Goal: Task Accomplishment & Management: Manage account settings

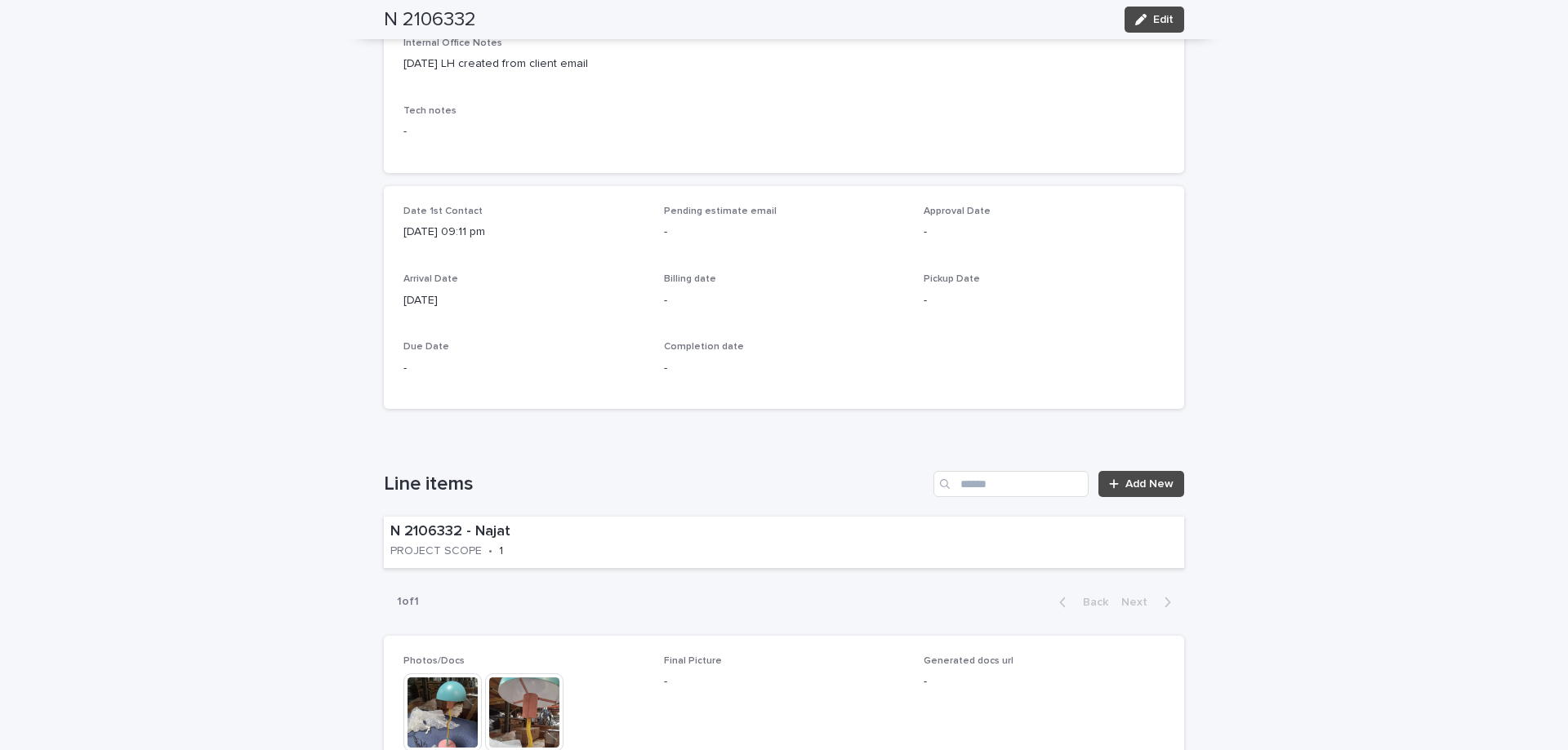
scroll to position [542, 0]
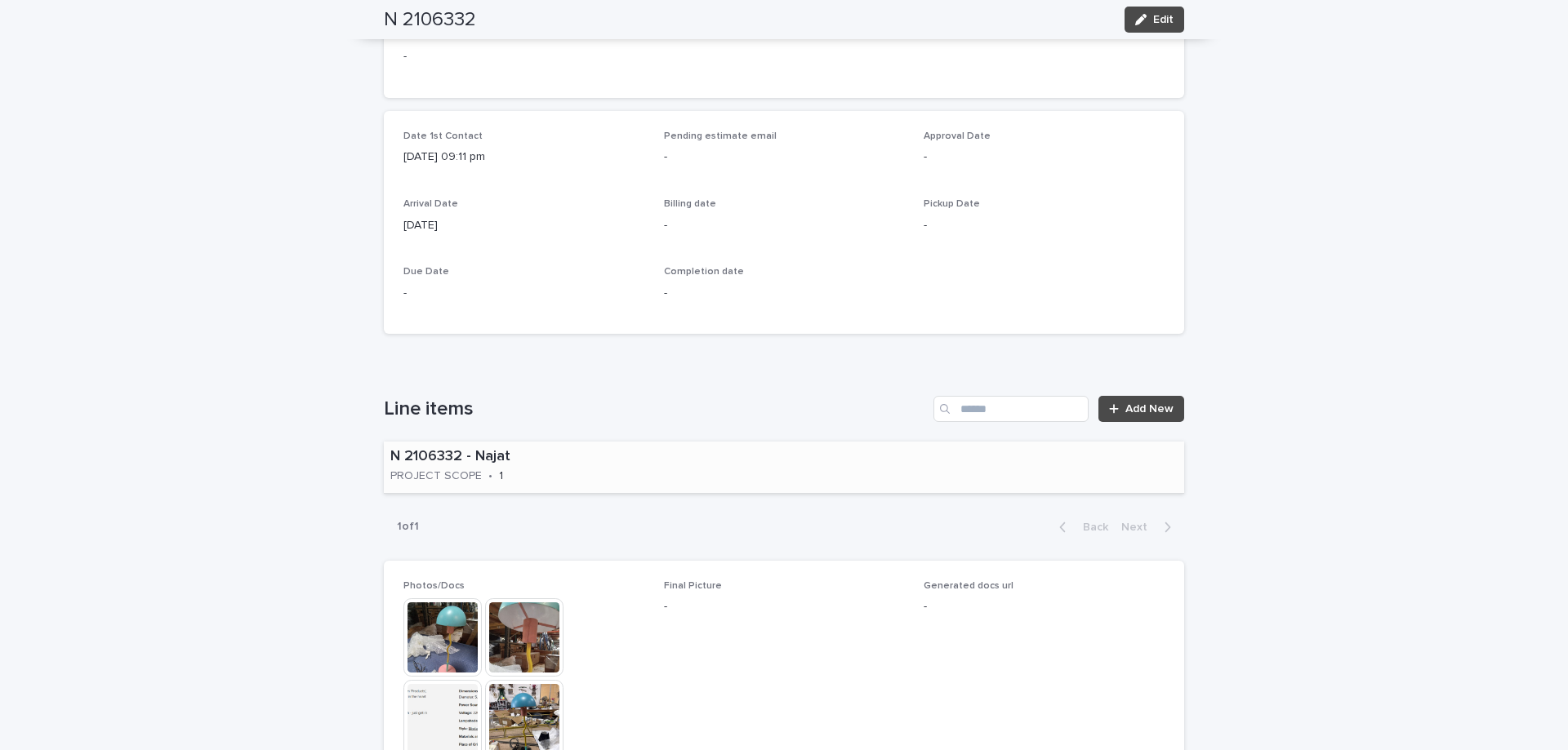
click at [754, 484] on div "N 2106332 - Najat PROJECT SCOPE • 1" at bounding box center [784, 467] width 800 height 51
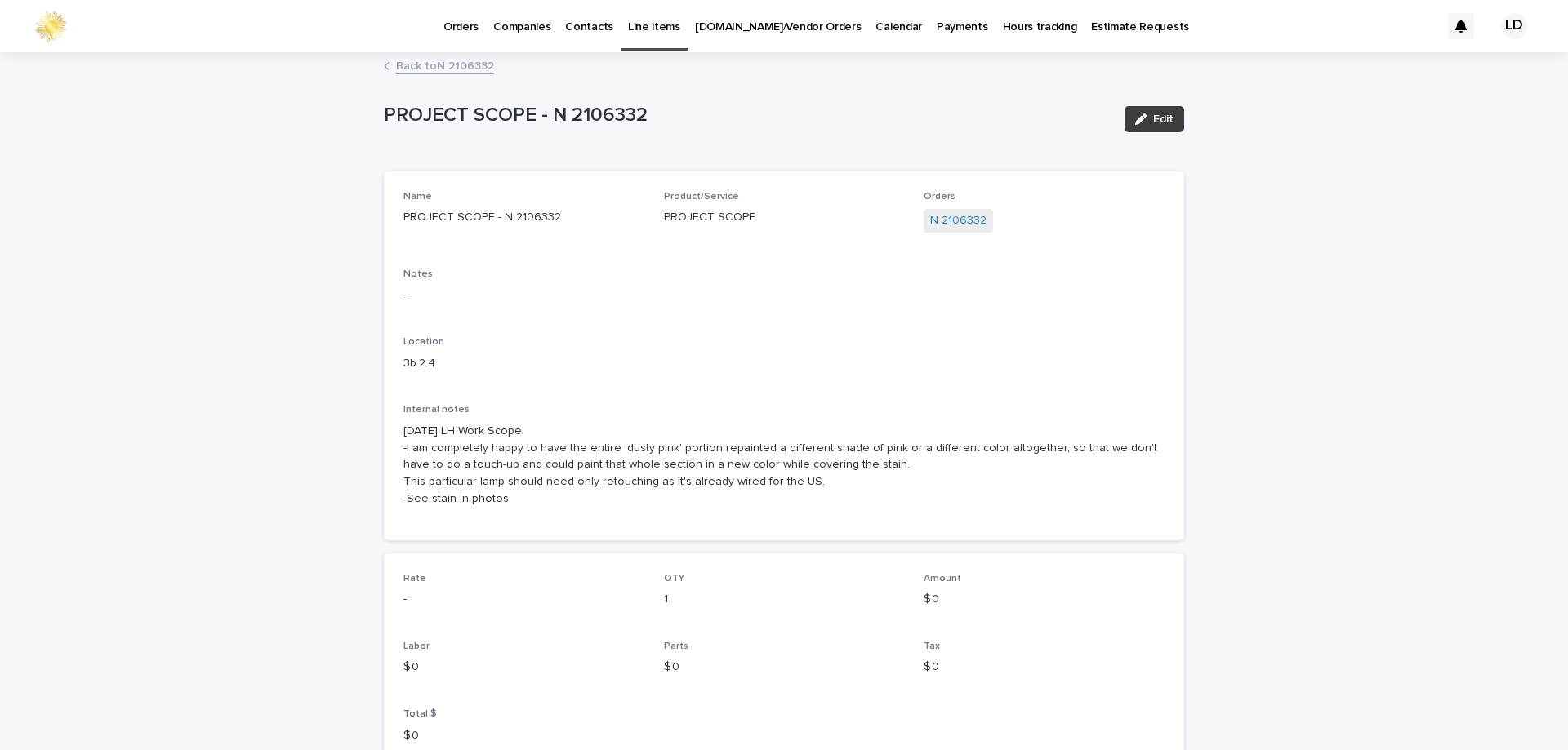
click at [1138, 123] on icon "button" at bounding box center [1140, 119] width 12 height 12
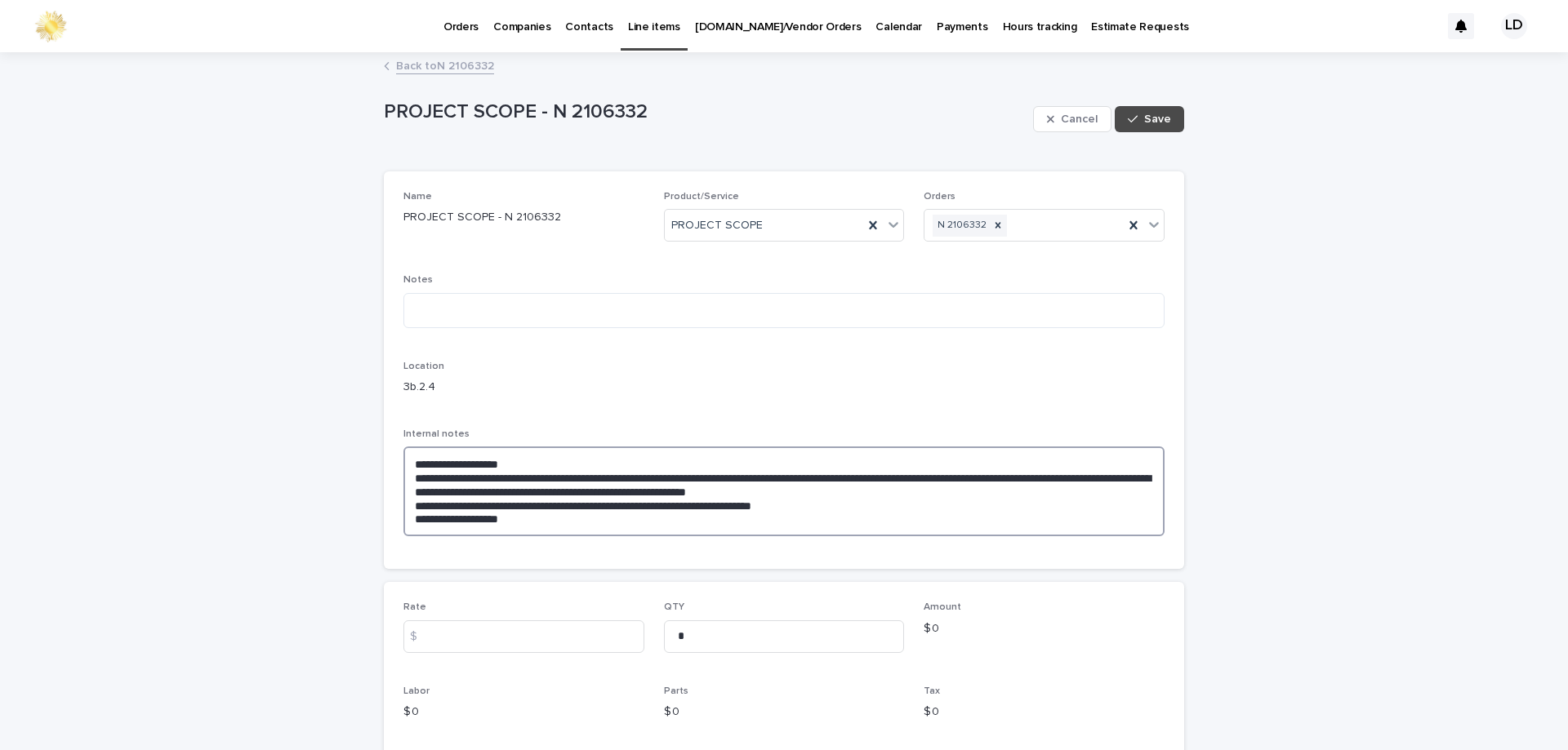
click at [406, 465] on textarea "**********" at bounding box center [784, 492] width 761 height 90
click at [407, 465] on textarea "**********" at bounding box center [784, 505] width 761 height 118
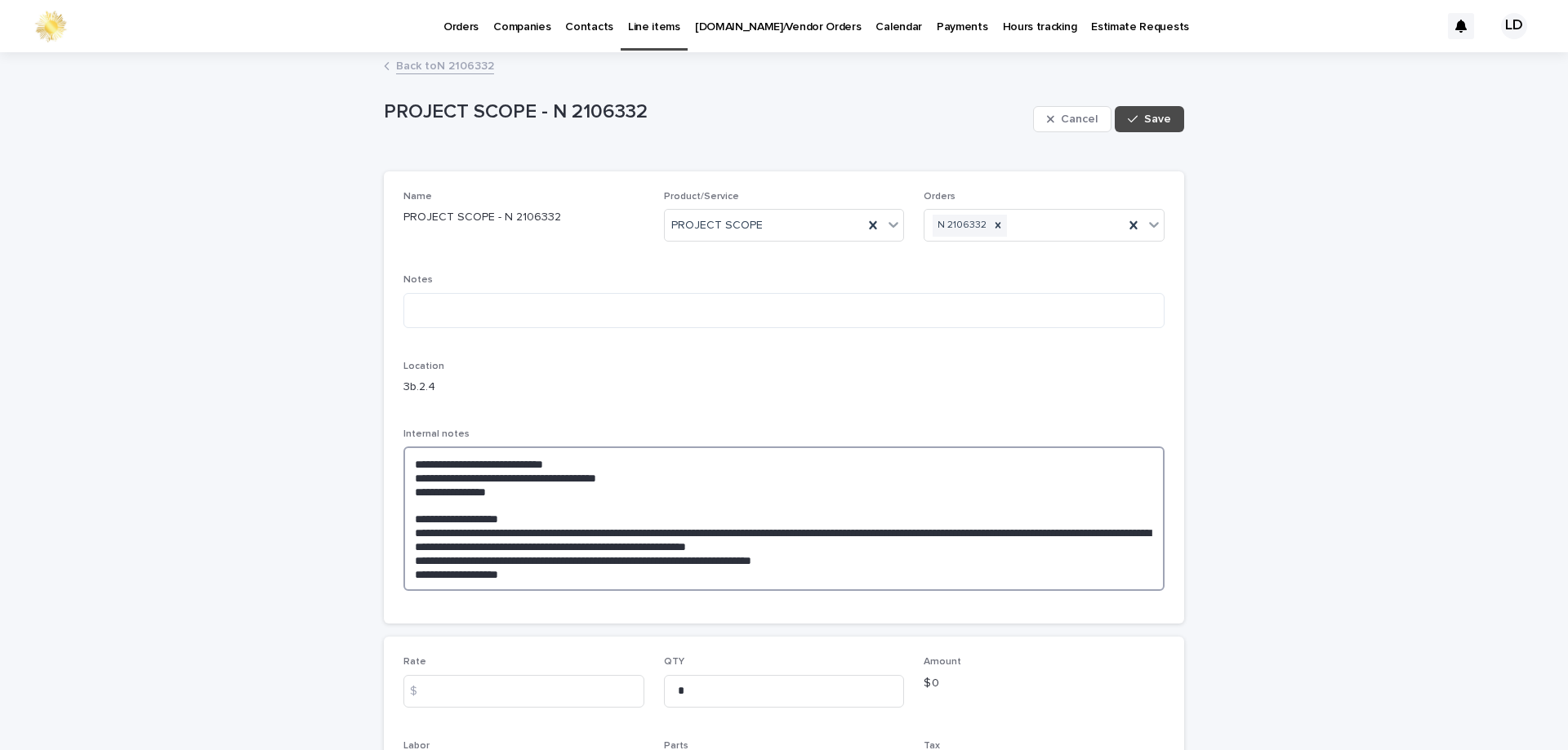
click at [414, 475] on textarea "**********" at bounding box center [784, 519] width 761 height 144
type textarea "**********"
click at [1151, 124] on span "Save" at bounding box center [1157, 119] width 27 height 12
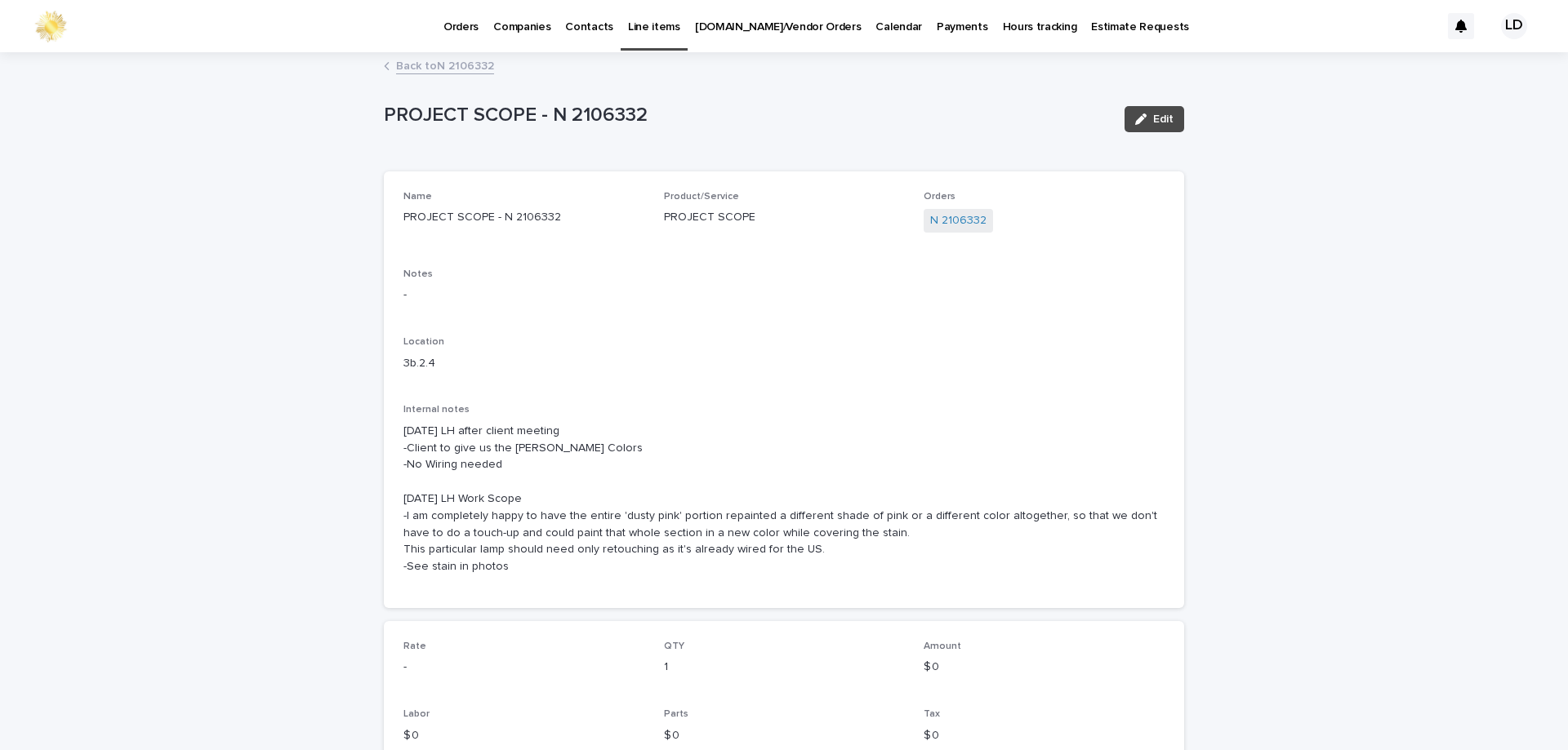
click at [440, 66] on link "Back to N 2106332" at bounding box center [444, 65] width 98 height 19
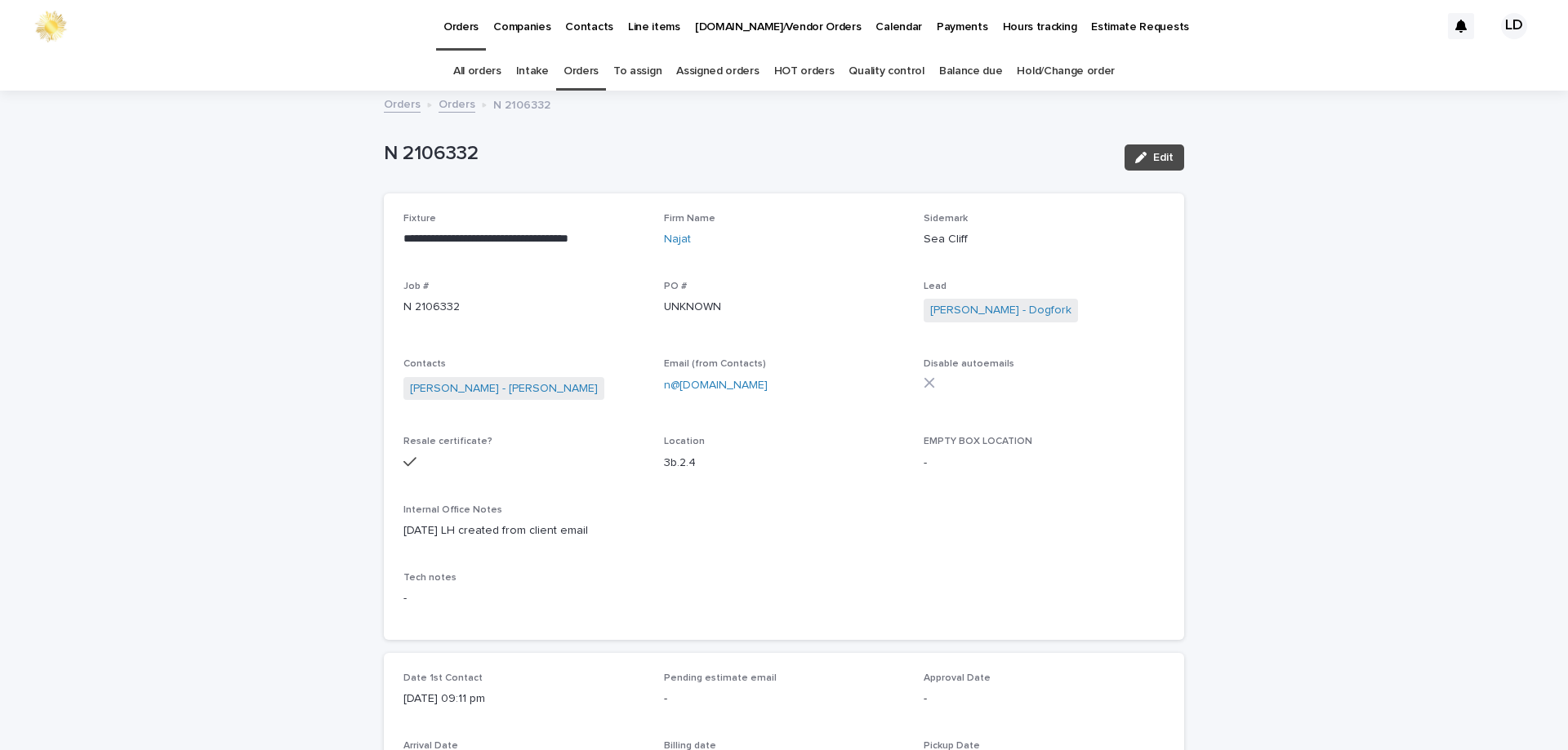
scroll to position [52, 0]
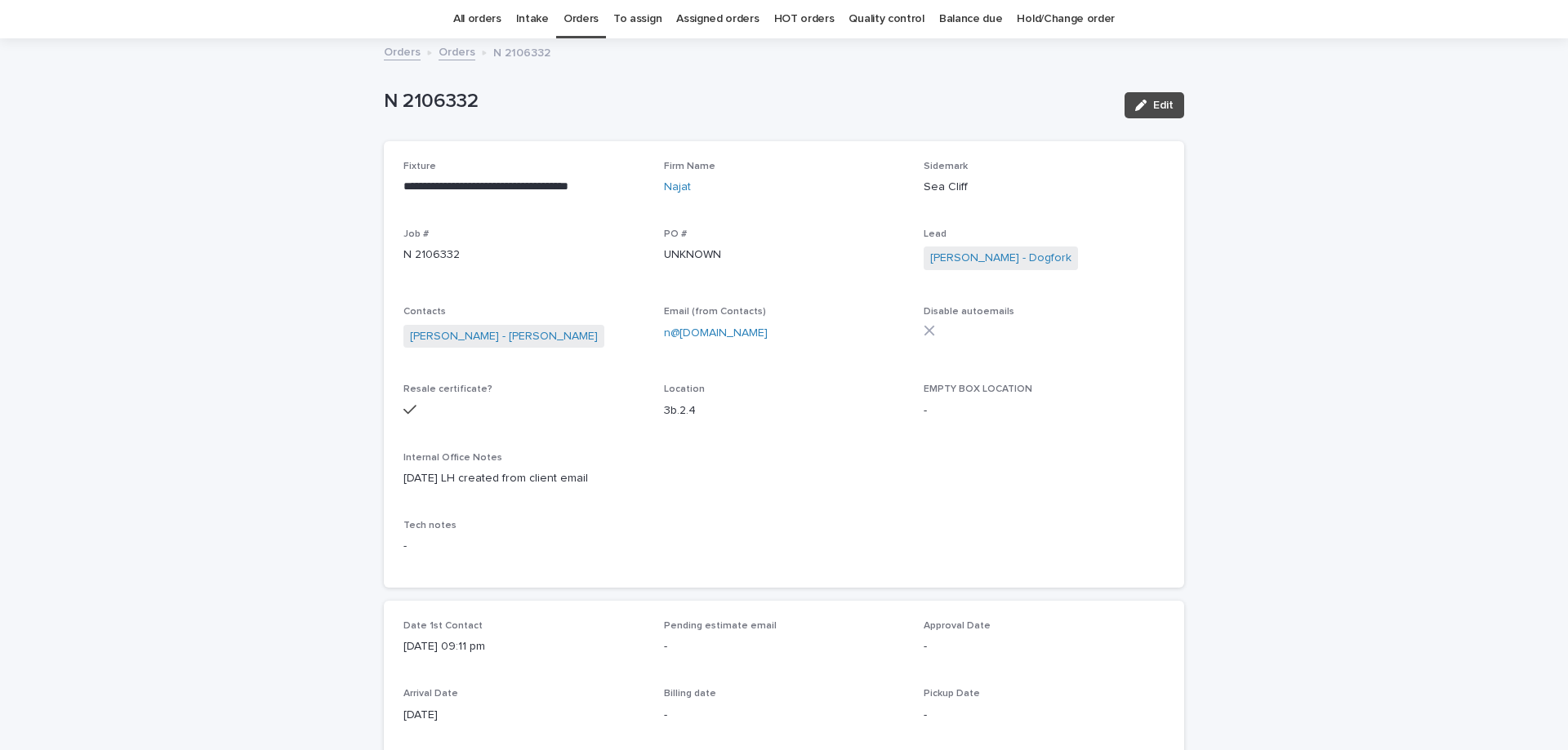
click at [445, 52] on link "Orders" at bounding box center [457, 50] width 37 height 19
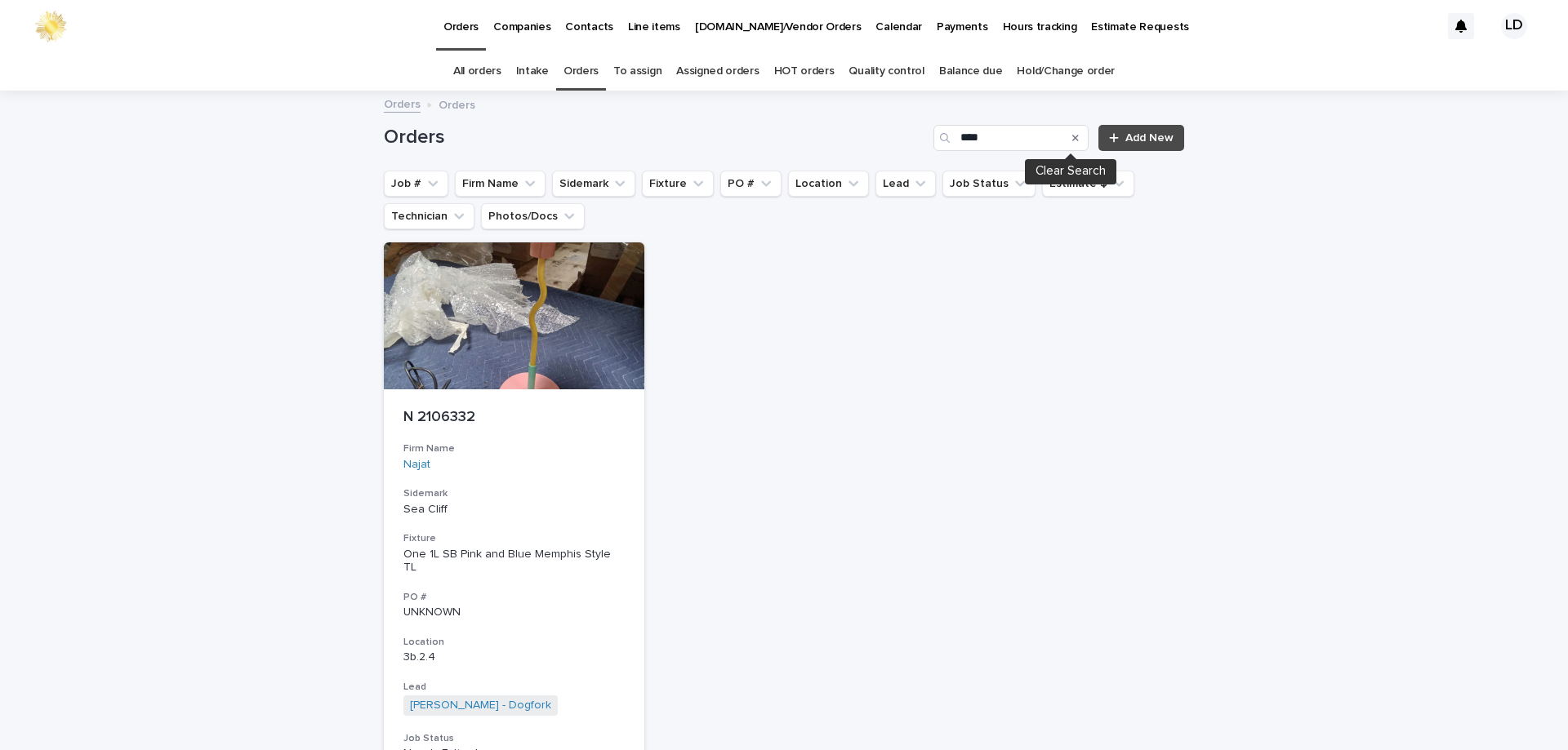
click at [1072, 135] on icon "Search" at bounding box center [1075, 137] width 6 height 6
click at [485, 181] on button "Firm Name" at bounding box center [500, 183] width 91 height 26
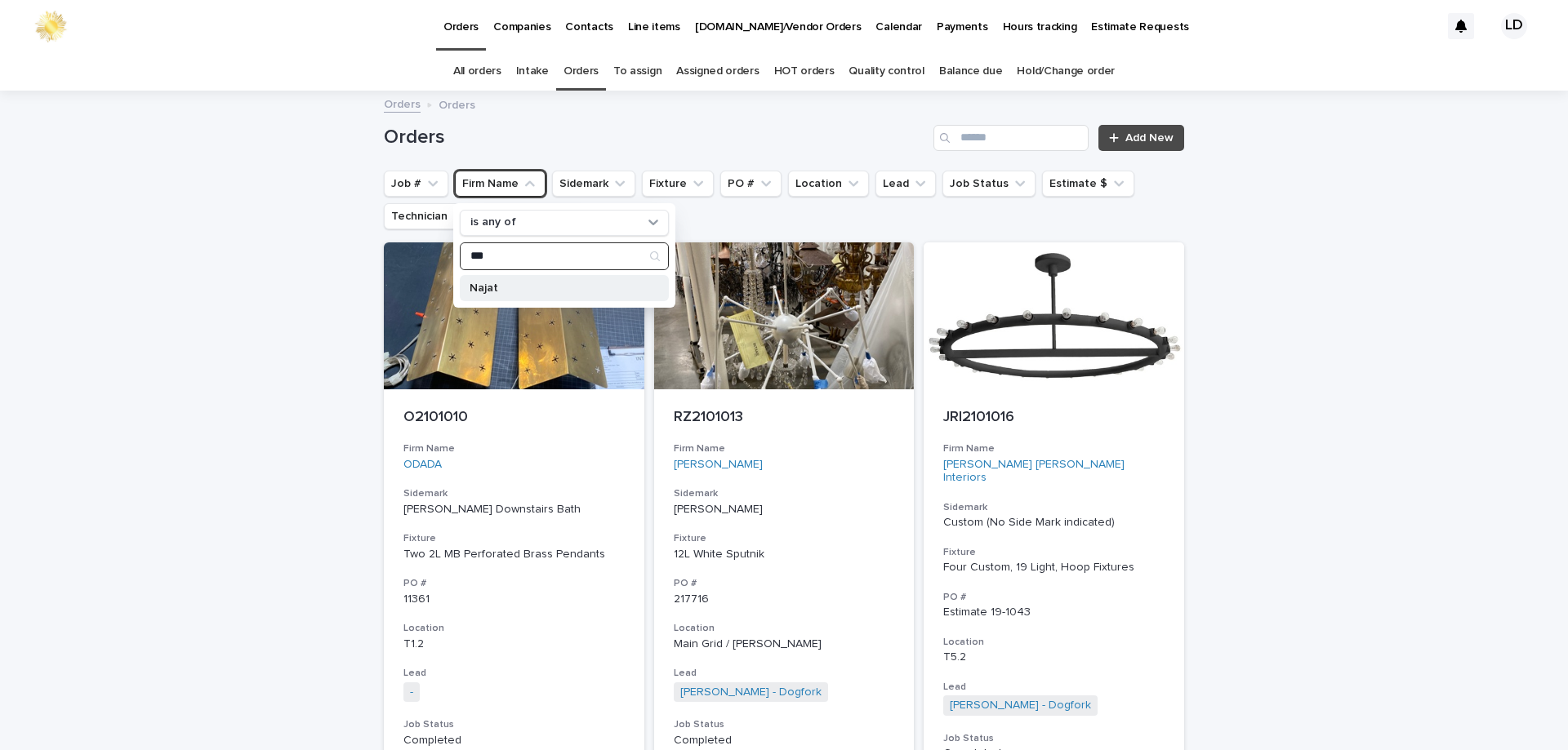
type input "***"
click at [516, 288] on p "Najat" at bounding box center [555, 288] width 173 height 12
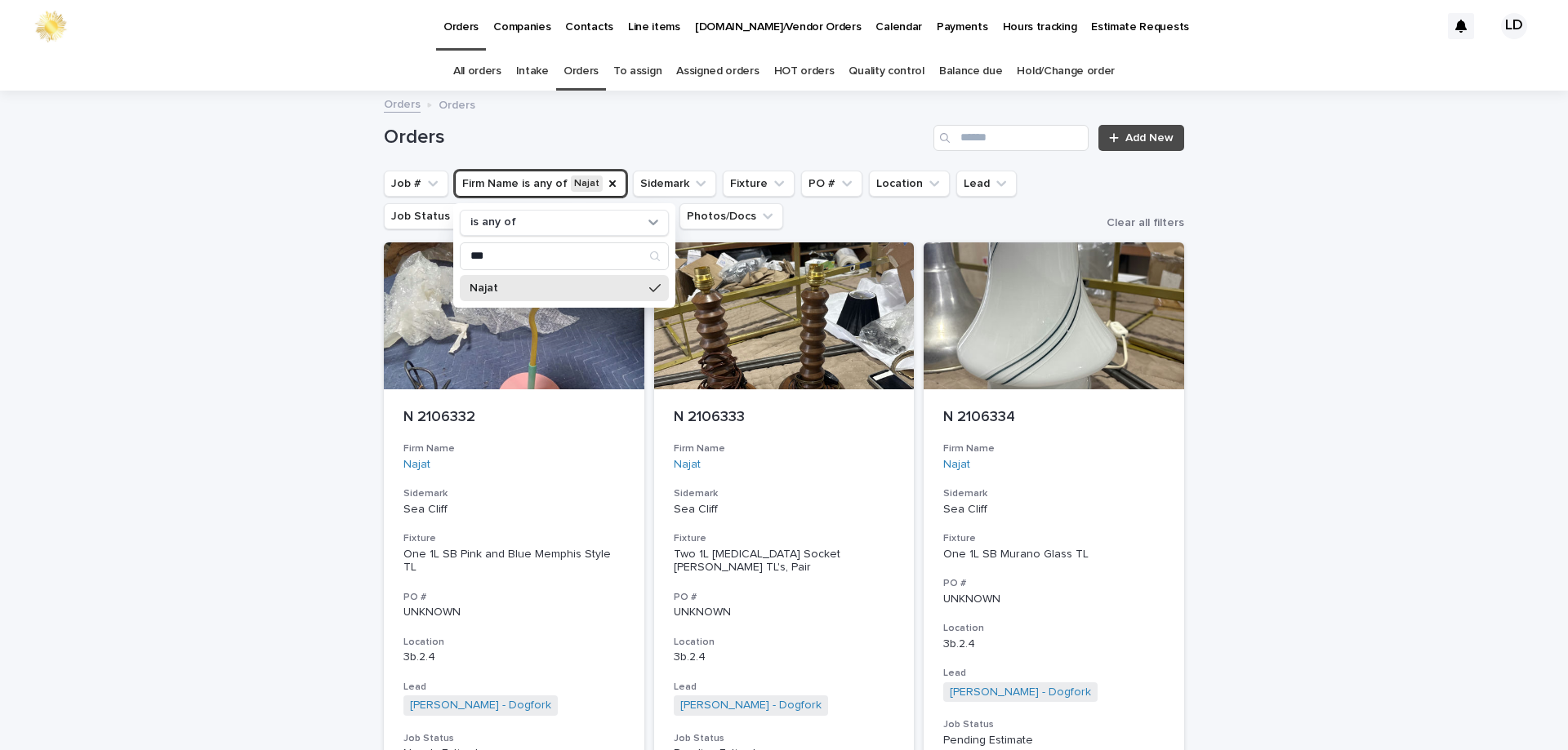
click at [1227, 426] on div "Loading... Saving… Loading... Saving… Orders Add New Job # Firm Name is any of …" at bounding box center [784, 543] width 1568 height 901
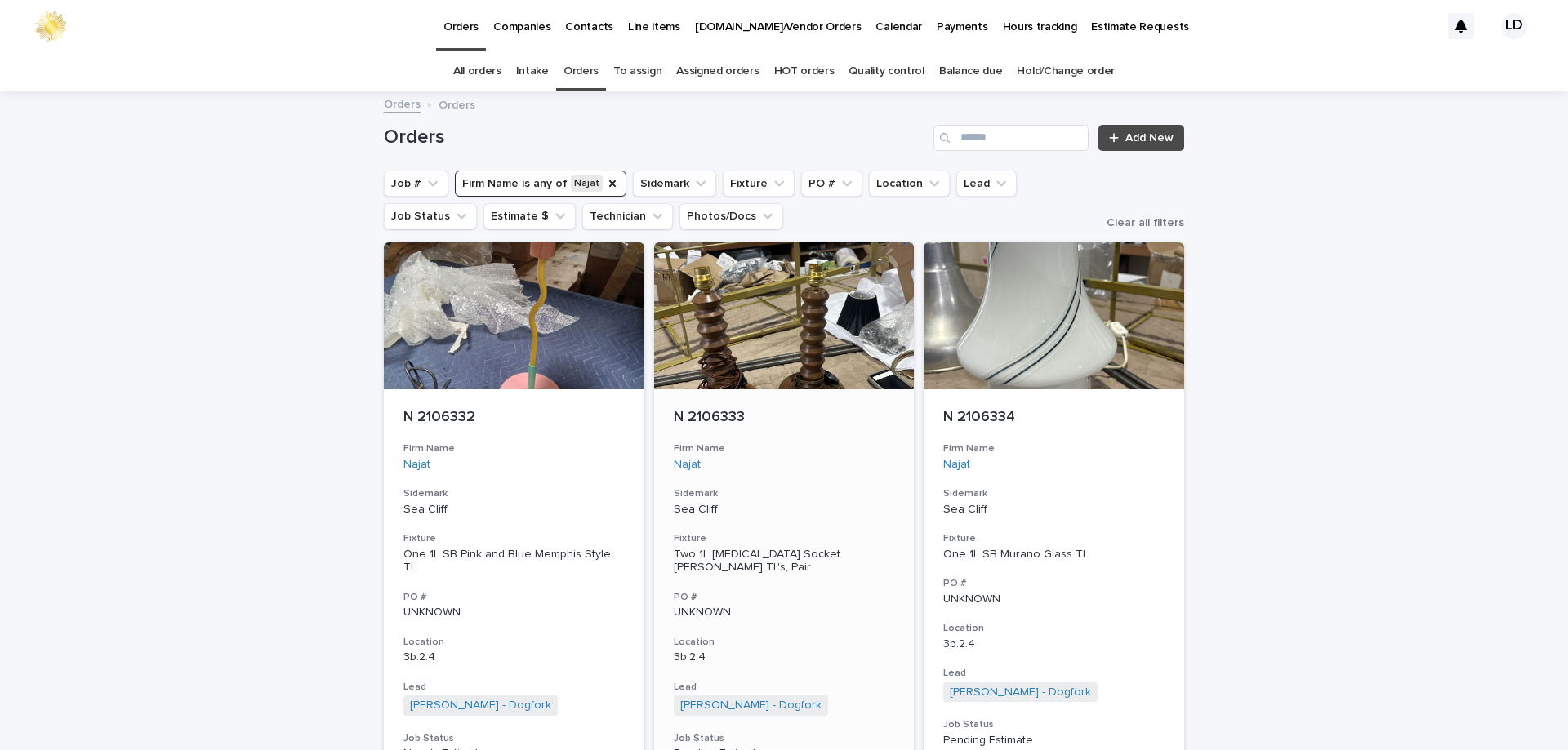
click at [760, 493] on h3 "Sidemark" at bounding box center [784, 493] width 222 height 13
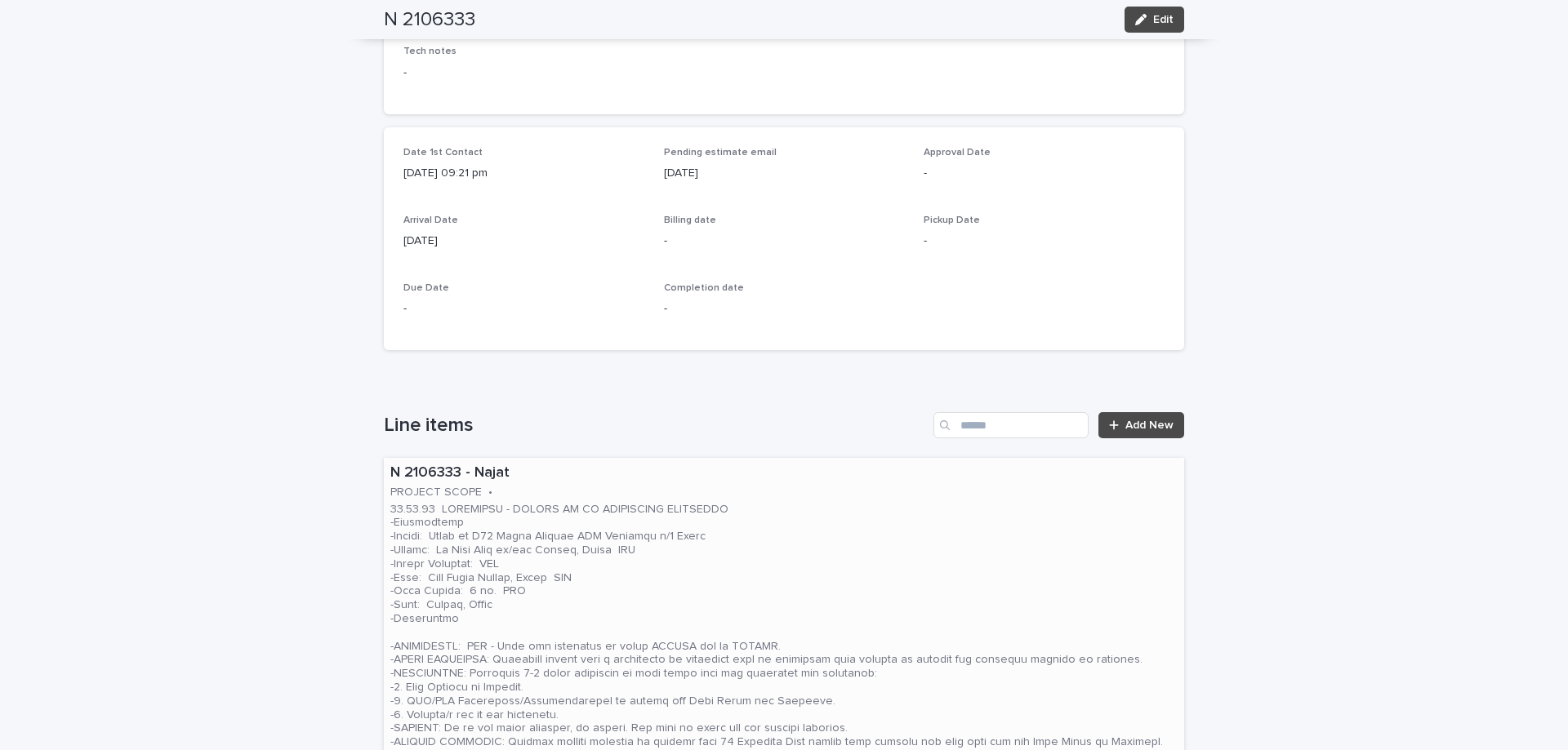
scroll to position [571, 0]
click at [898, 530] on p at bounding box center [783, 637] width 787 height 275
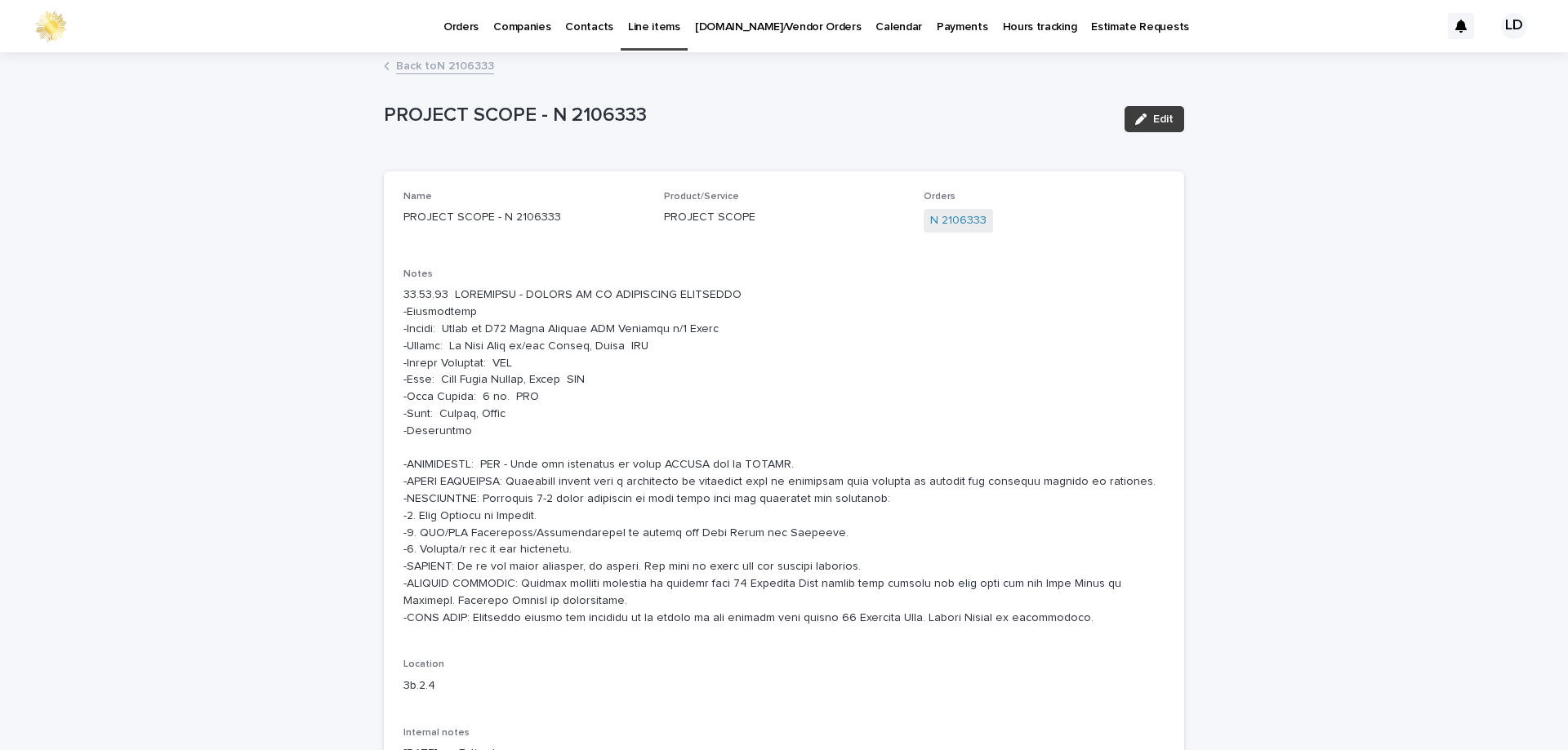
click at [1164, 114] on span "Edit" at bounding box center [1163, 119] width 21 height 12
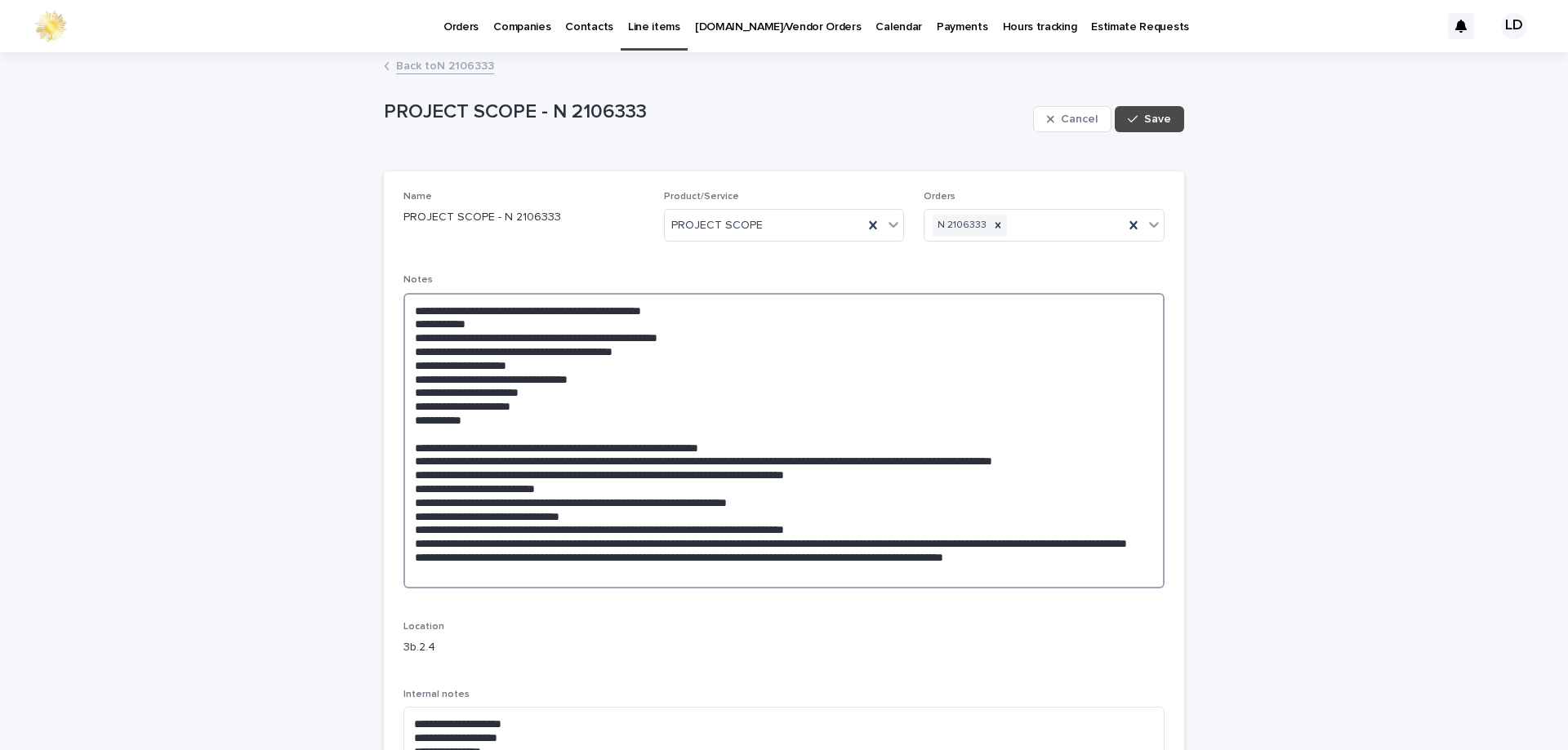
drag, startPoint x: 577, startPoint y: 381, endPoint x: 626, endPoint y: 383, distance: 49.0
click at [621, 386] on textarea at bounding box center [784, 441] width 761 height 296
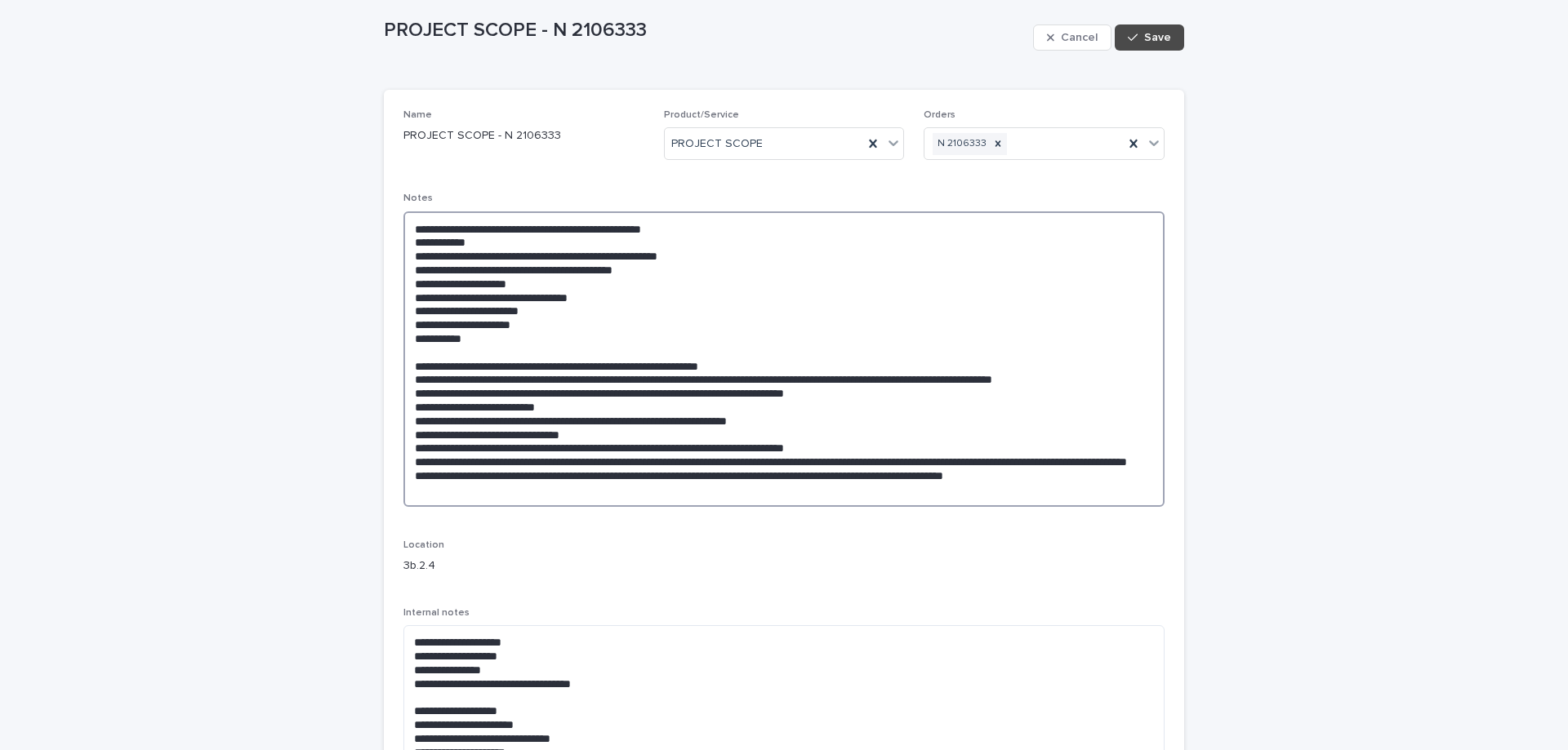
scroll to position [163, 0]
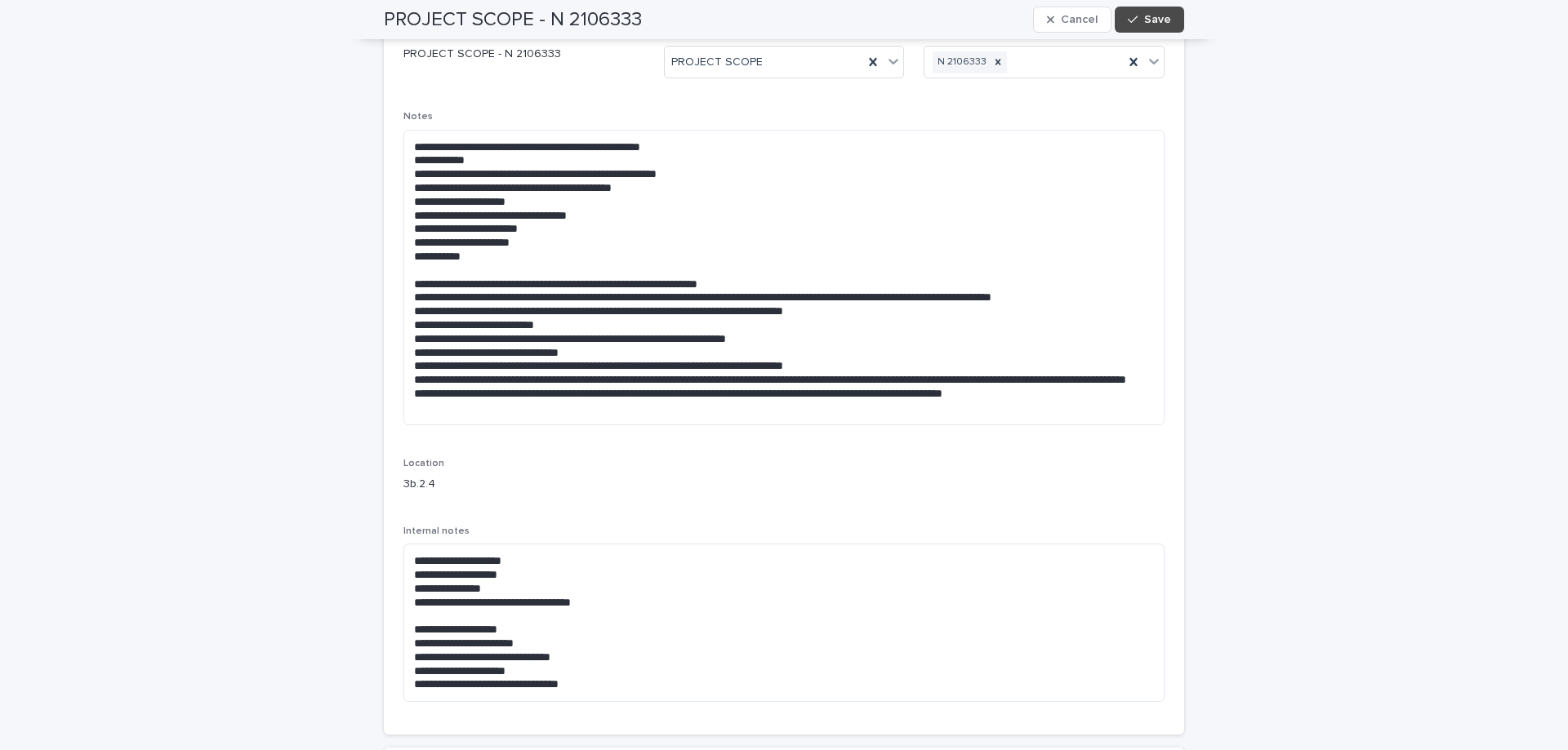
click at [1326, 240] on div "**********" at bounding box center [784, 536] width 1568 height 1290
drag, startPoint x: 578, startPoint y: 214, endPoint x: 601, endPoint y: 212, distance: 23.1
click at [601, 212] on textarea at bounding box center [784, 278] width 761 height 296
drag, startPoint x: 576, startPoint y: 213, endPoint x: 655, endPoint y: 217, distance: 79.1
click at [656, 215] on textarea at bounding box center [784, 278] width 761 height 296
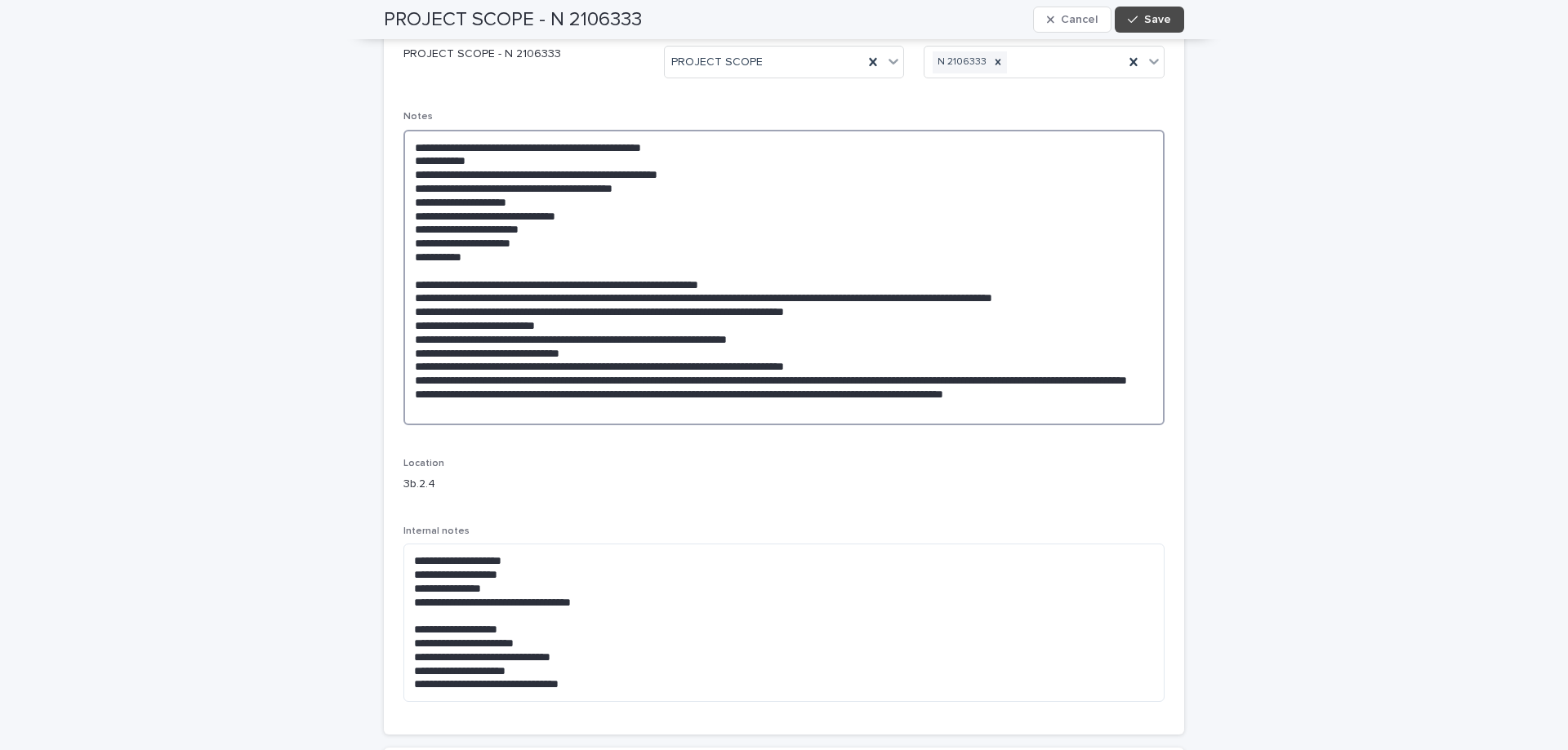
drag, startPoint x: 623, startPoint y: 188, endPoint x: 650, endPoint y: 188, distance: 27.0
click at [650, 188] on textarea at bounding box center [784, 278] width 761 height 296
click at [650, 192] on textarea at bounding box center [784, 278] width 761 height 296
drag, startPoint x: 533, startPoint y: 202, endPoint x: 406, endPoint y: 205, distance: 127.0
click at [406, 205] on textarea at bounding box center [784, 278] width 761 height 296
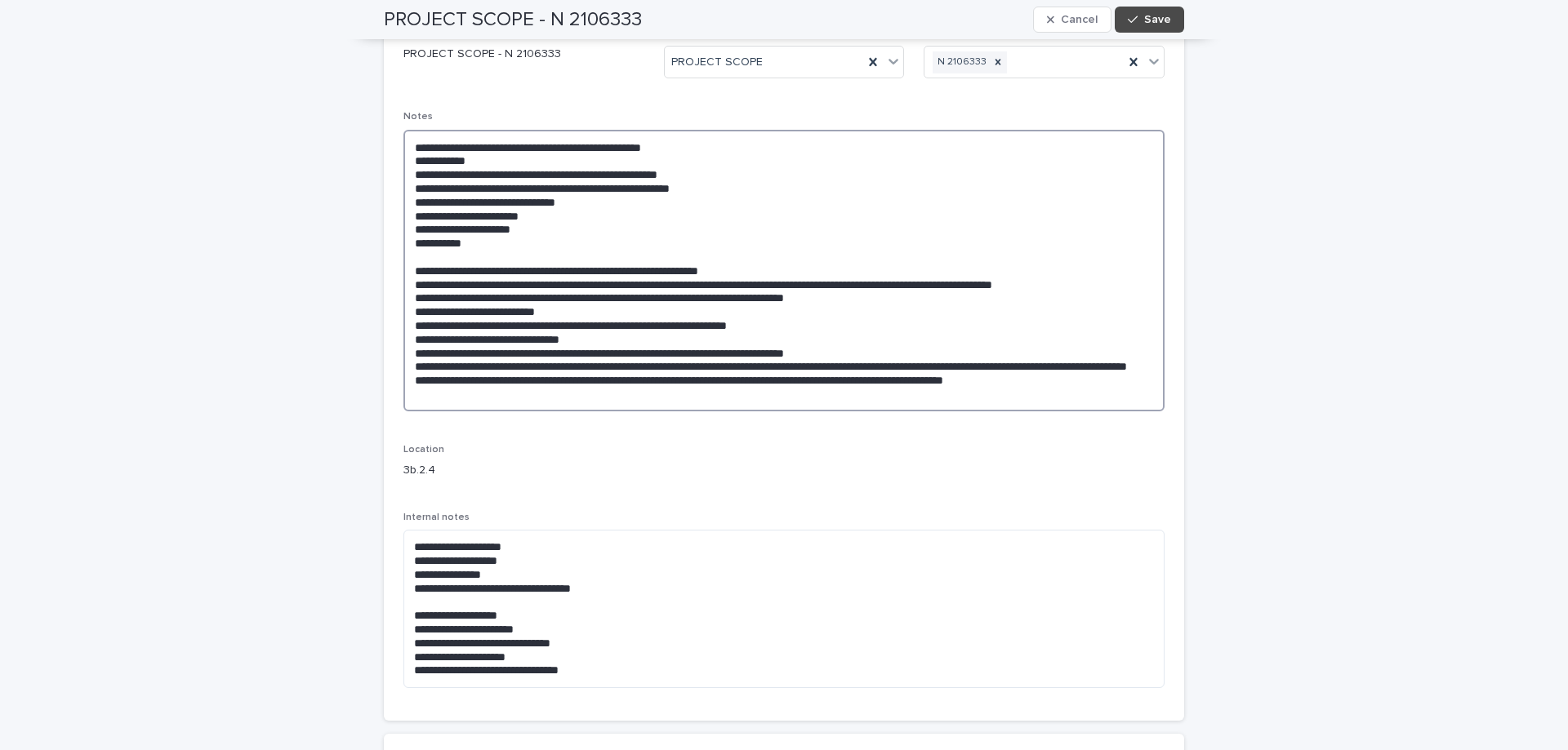
type textarea "**********"
drag, startPoint x: 544, startPoint y: 22, endPoint x: 666, endPoint y: 22, distance: 122.0
click at [666, 22] on div "PROJECT SCOPE - N 2106333 Cancel Save" at bounding box center [784, 20] width 800 height 39
copy h2 "N 2106333"
click at [1157, 22] on span "Save" at bounding box center [1157, 19] width 27 height 12
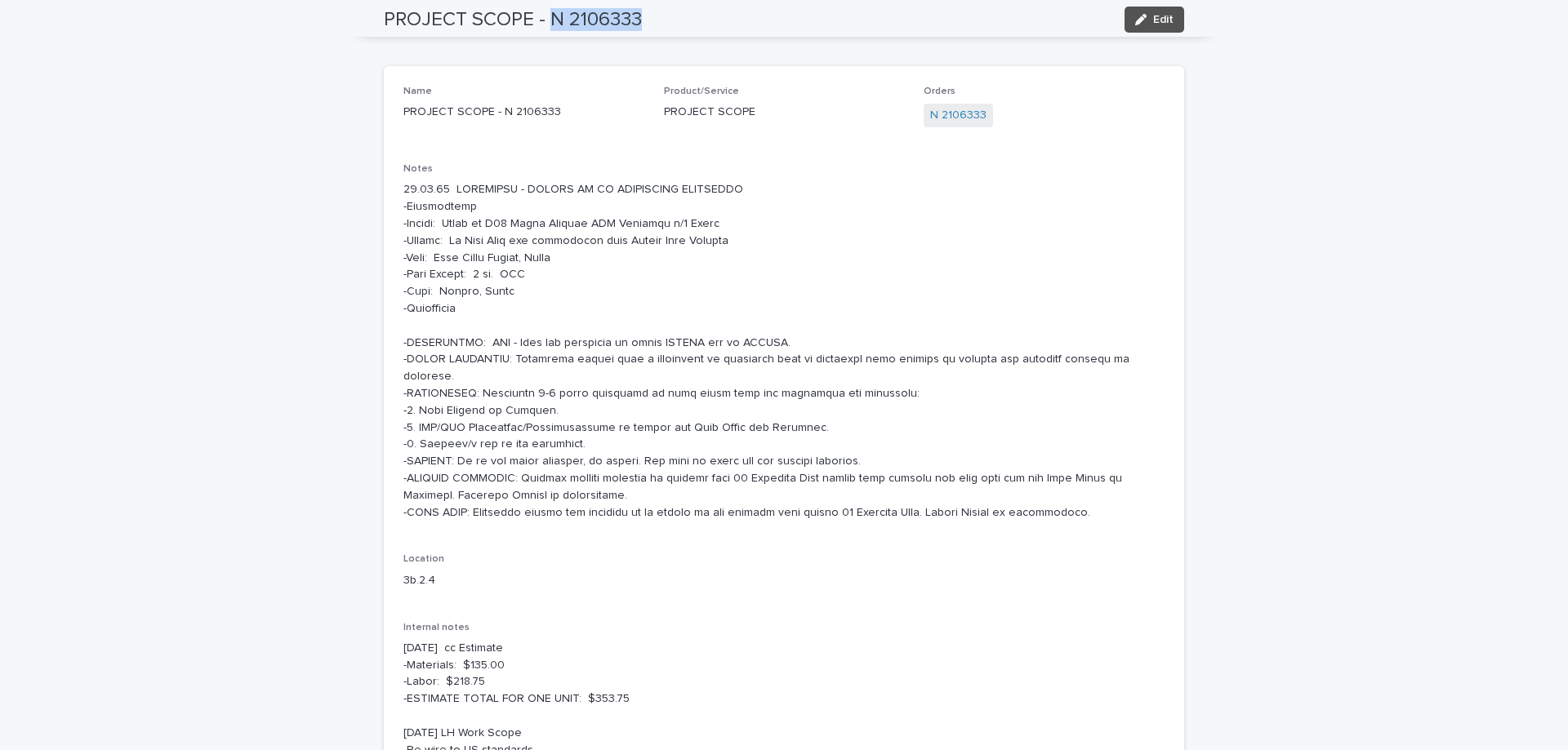
scroll to position [0, 0]
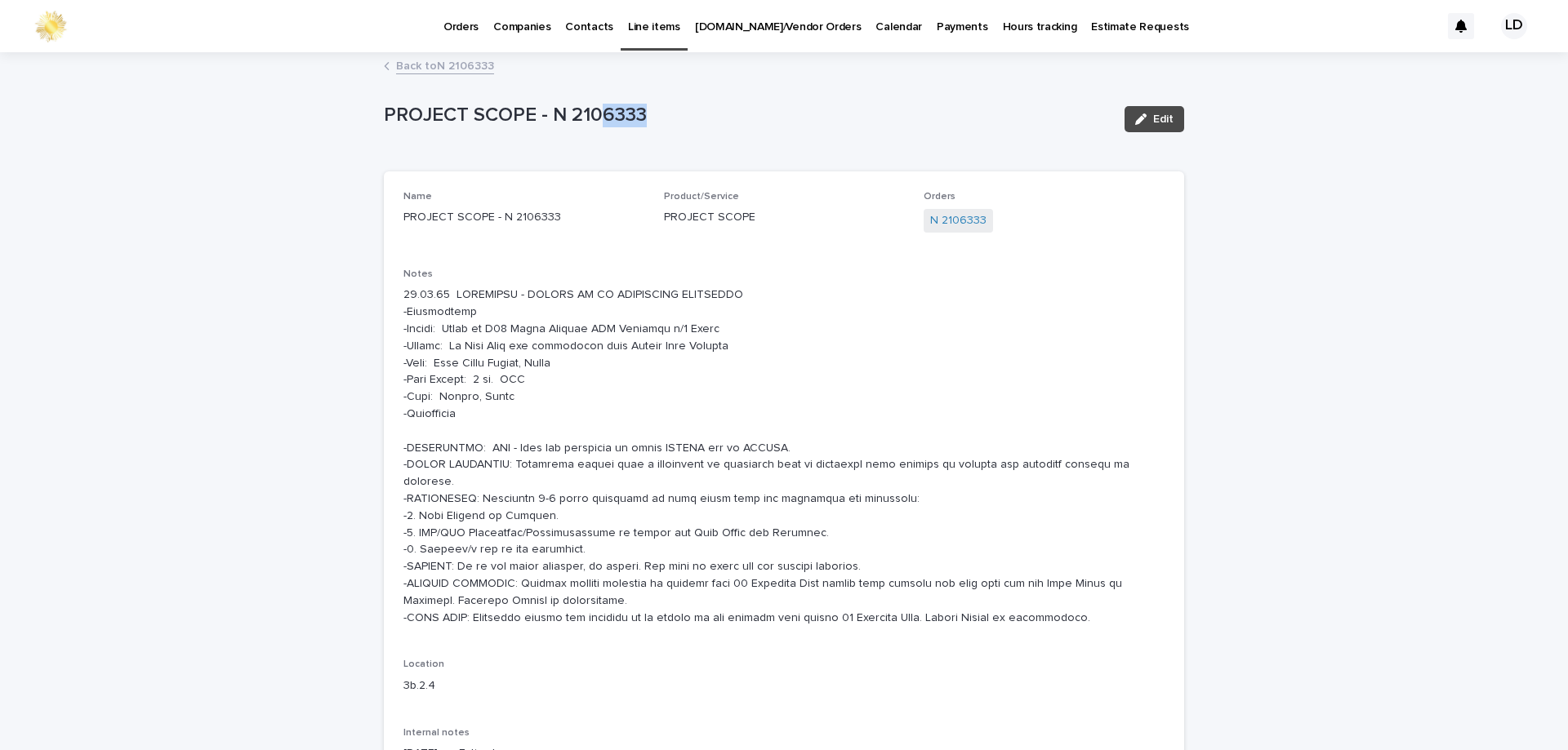
drag, startPoint x: 597, startPoint y: 115, endPoint x: 686, endPoint y: 116, distance: 89.0
click at [686, 116] on p "PROJECT SCOPE - N 2106333" at bounding box center [747, 116] width 727 height 23
copy p "6333"
click at [1354, 367] on div "Loading... Saving… Loading... Saving… PROJECT SCOPE - N 2106333 Edit PROJECT SC…" at bounding box center [784, 715] width 1568 height 1323
drag, startPoint x: 440, startPoint y: 344, endPoint x: 729, endPoint y: 349, distance: 289.0
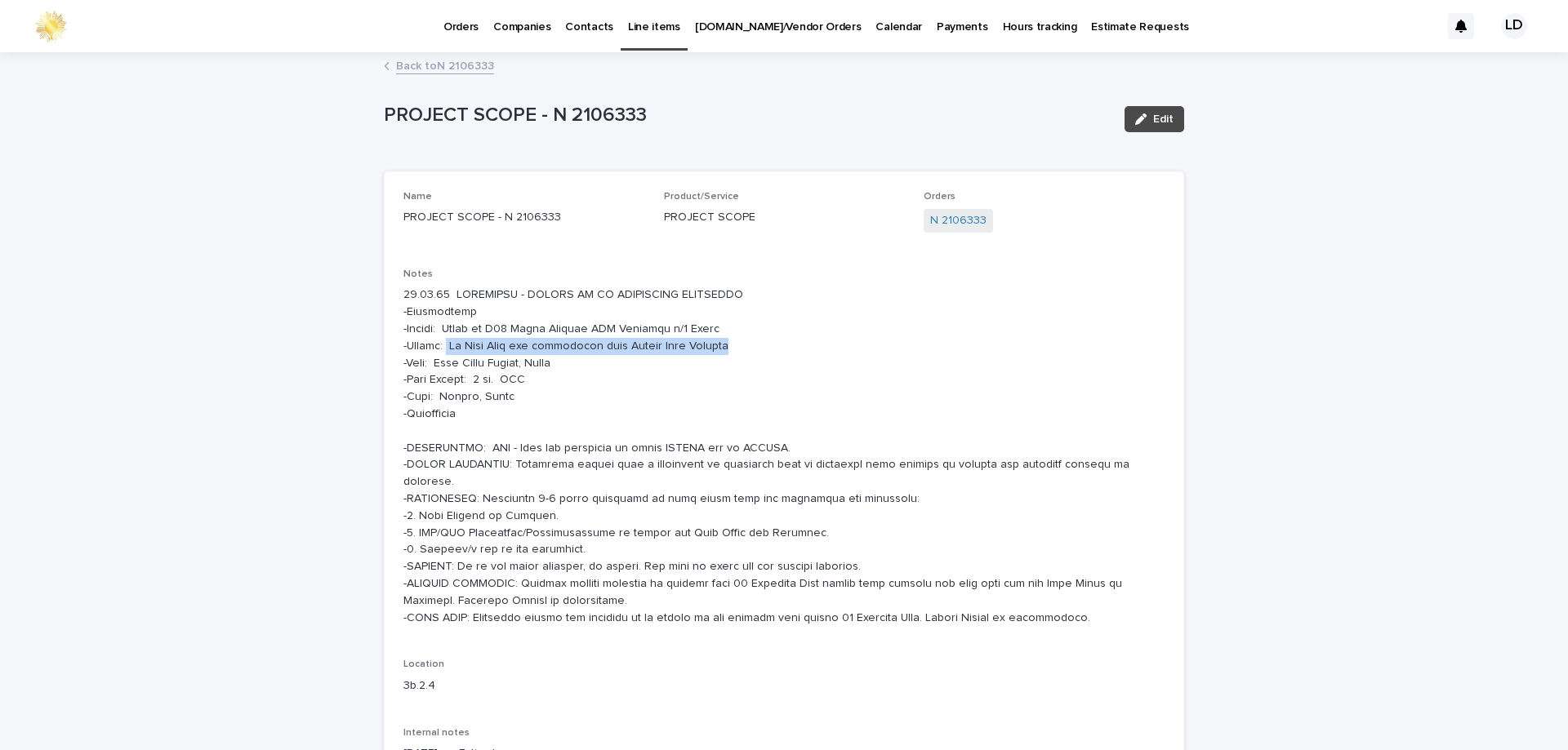
click at [729, 349] on p at bounding box center [784, 456] width 761 height 340
copy p "In Line Cord not compatible with Lutron Home Systems"
click at [1283, 226] on div "Loading... Saving… Loading... Saving… PROJECT SCOPE - N 2106333 Edit PROJECT SC…" at bounding box center [784, 715] width 1568 height 1323
click at [444, 65] on link "Back to N 2106333" at bounding box center [444, 65] width 98 height 19
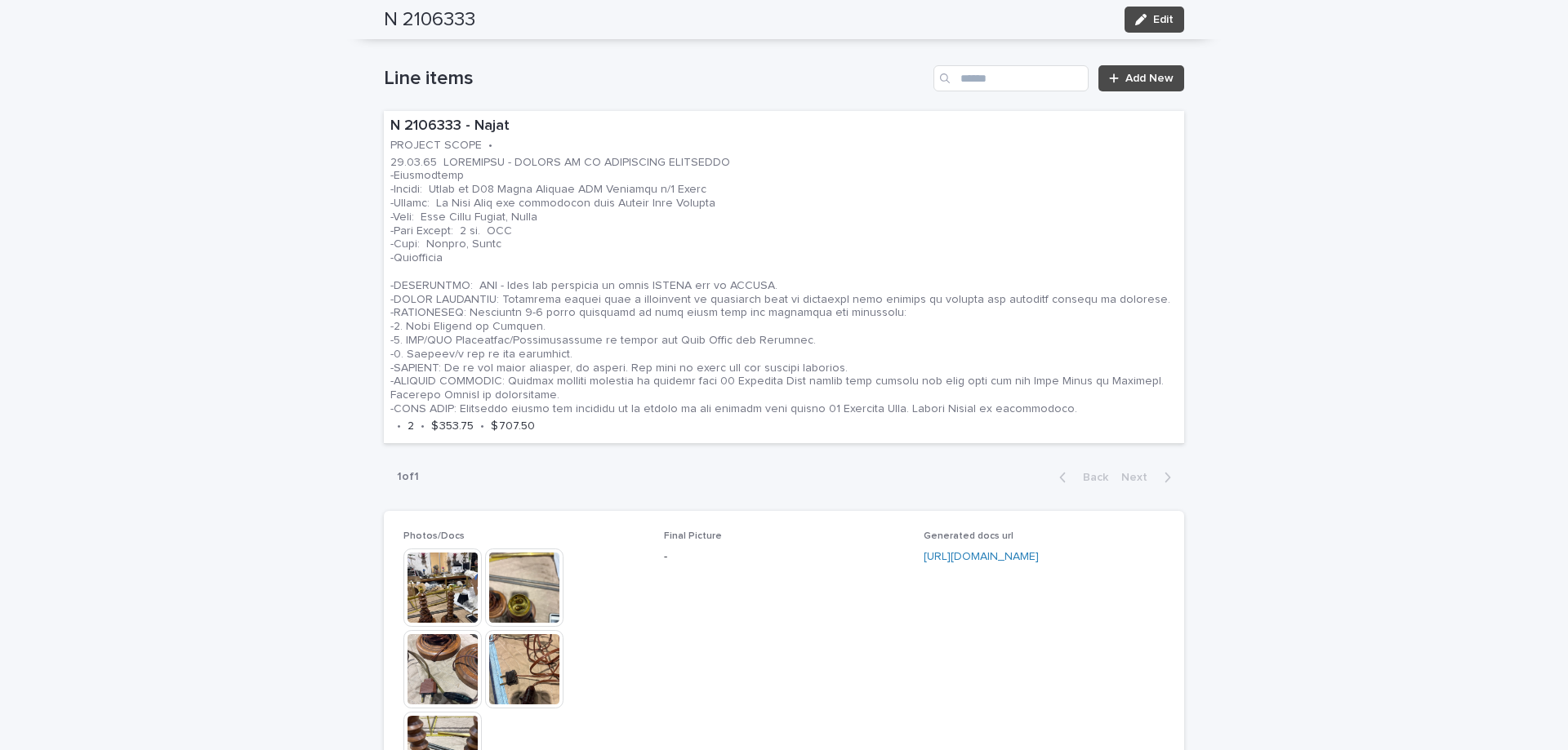
scroll to position [1033, 0]
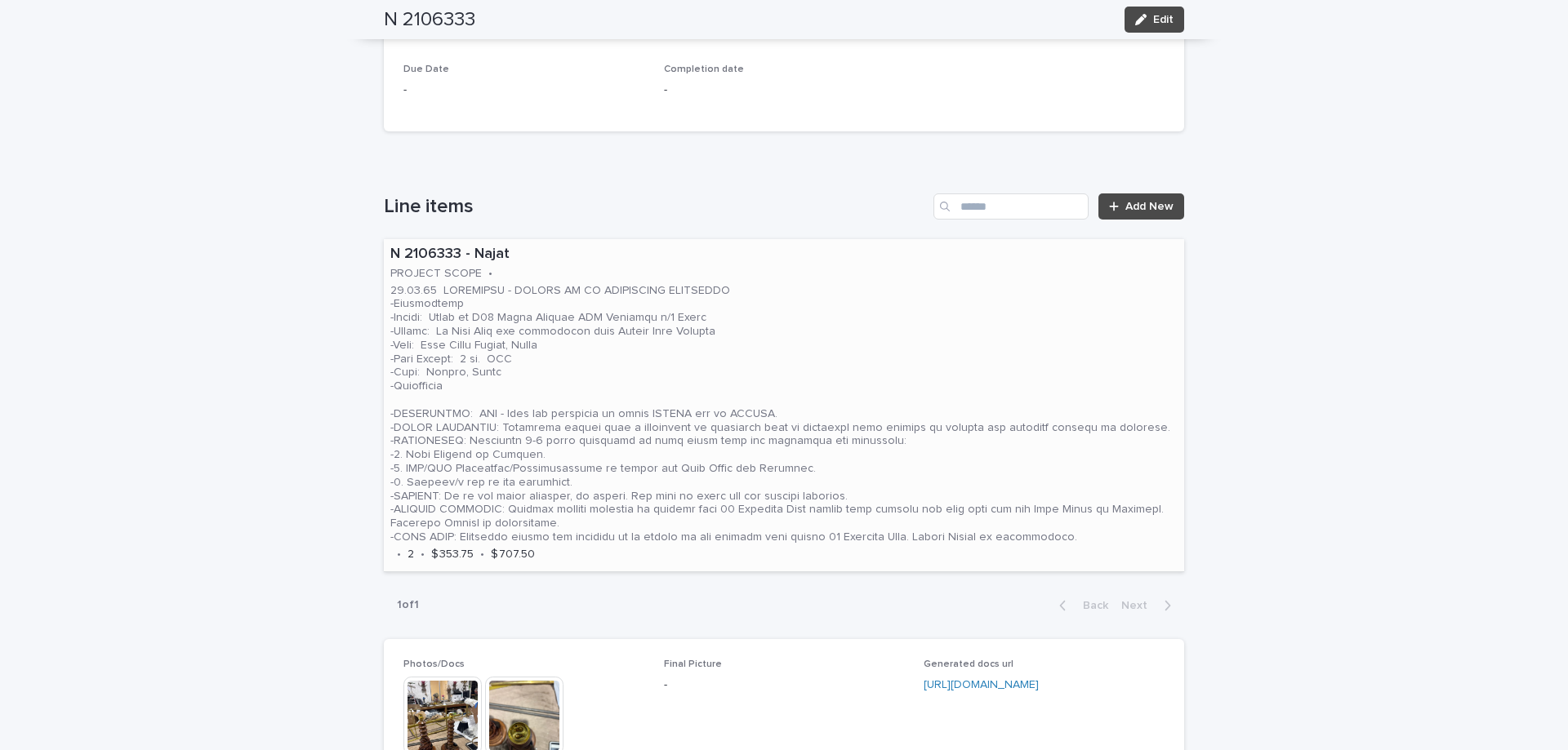
click at [776, 348] on p at bounding box center [783, 414] width 787 height 260
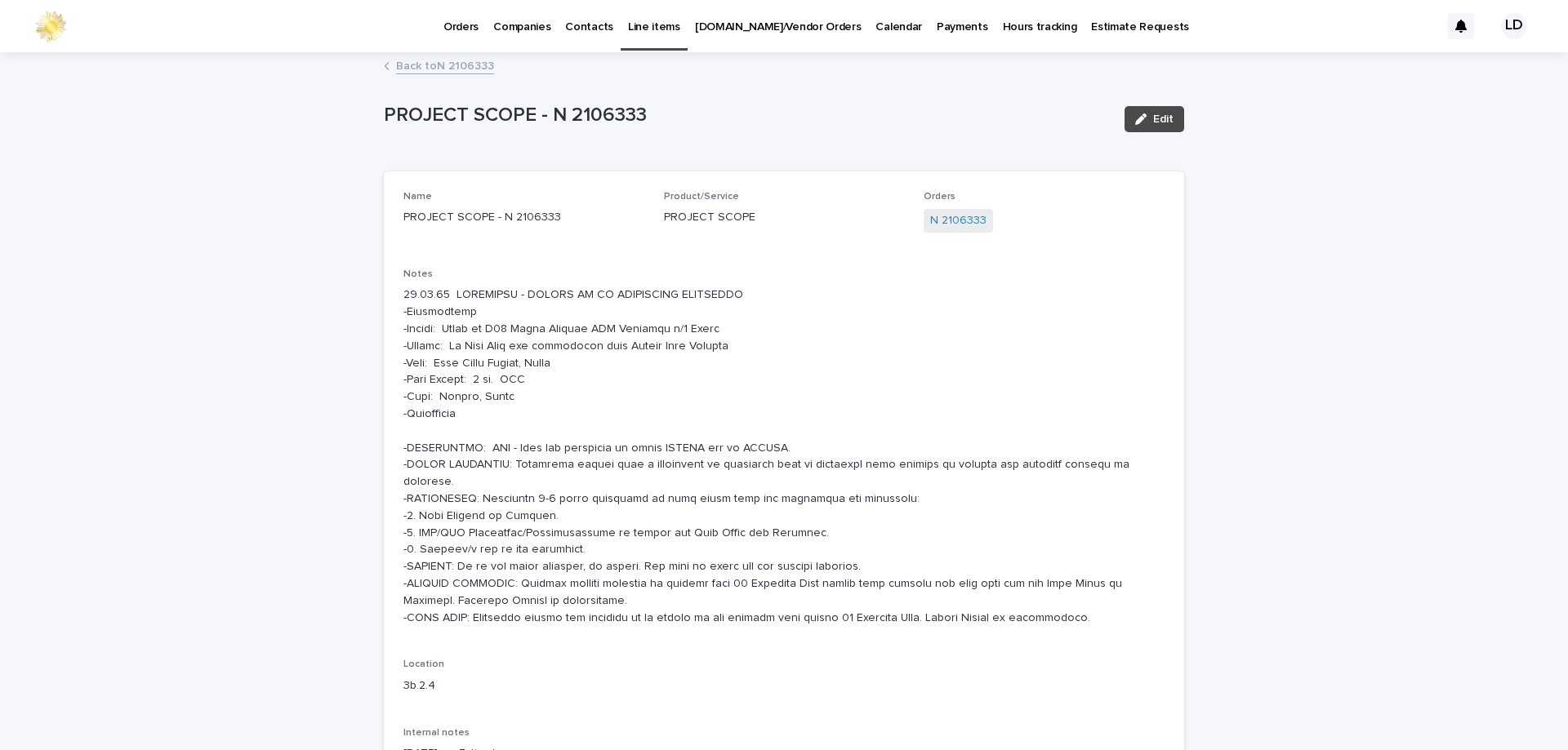
click at [437, 66] on link "Back to N 2106333" at bounding box center [444, 65] width 98 height 19
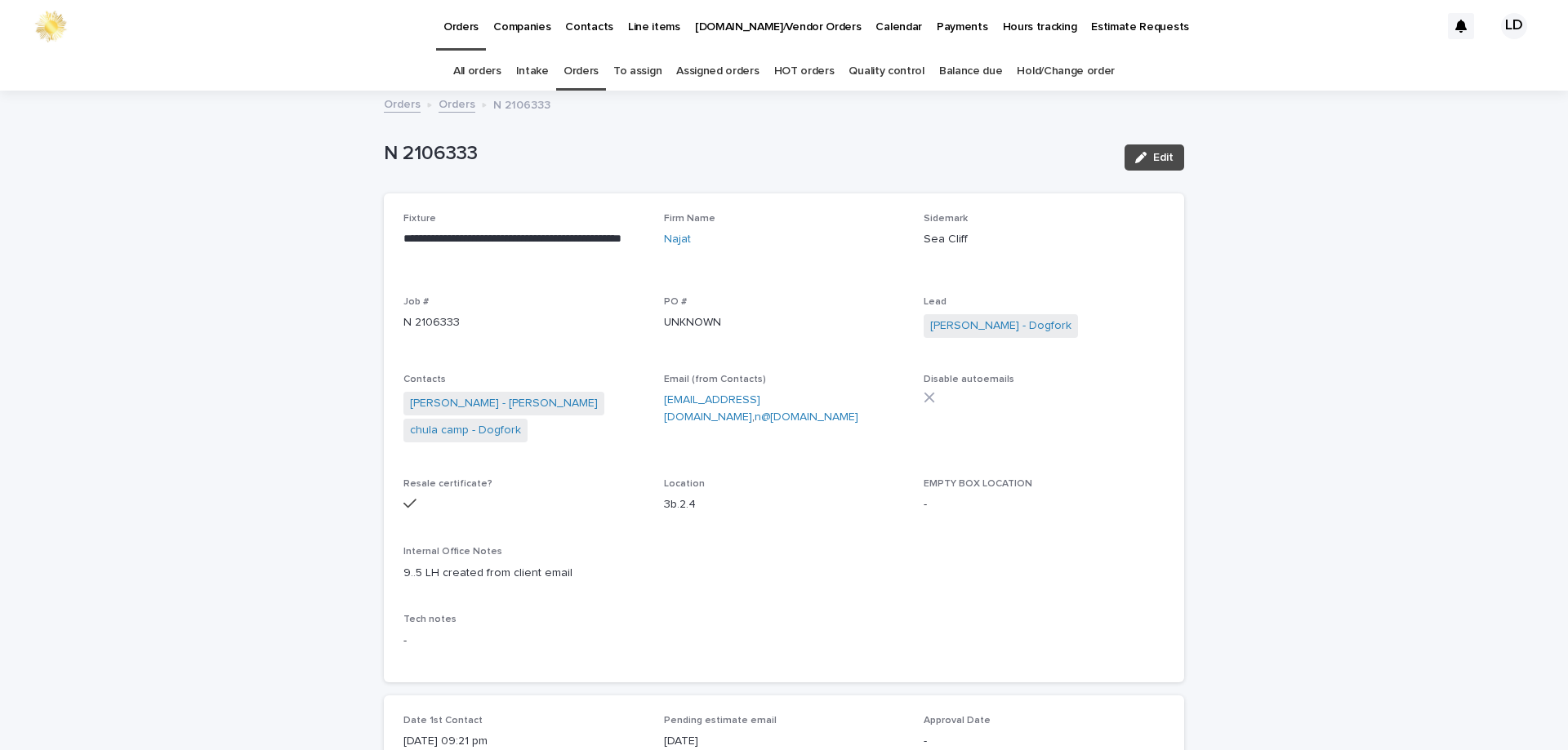
scroll to position [52, 0]
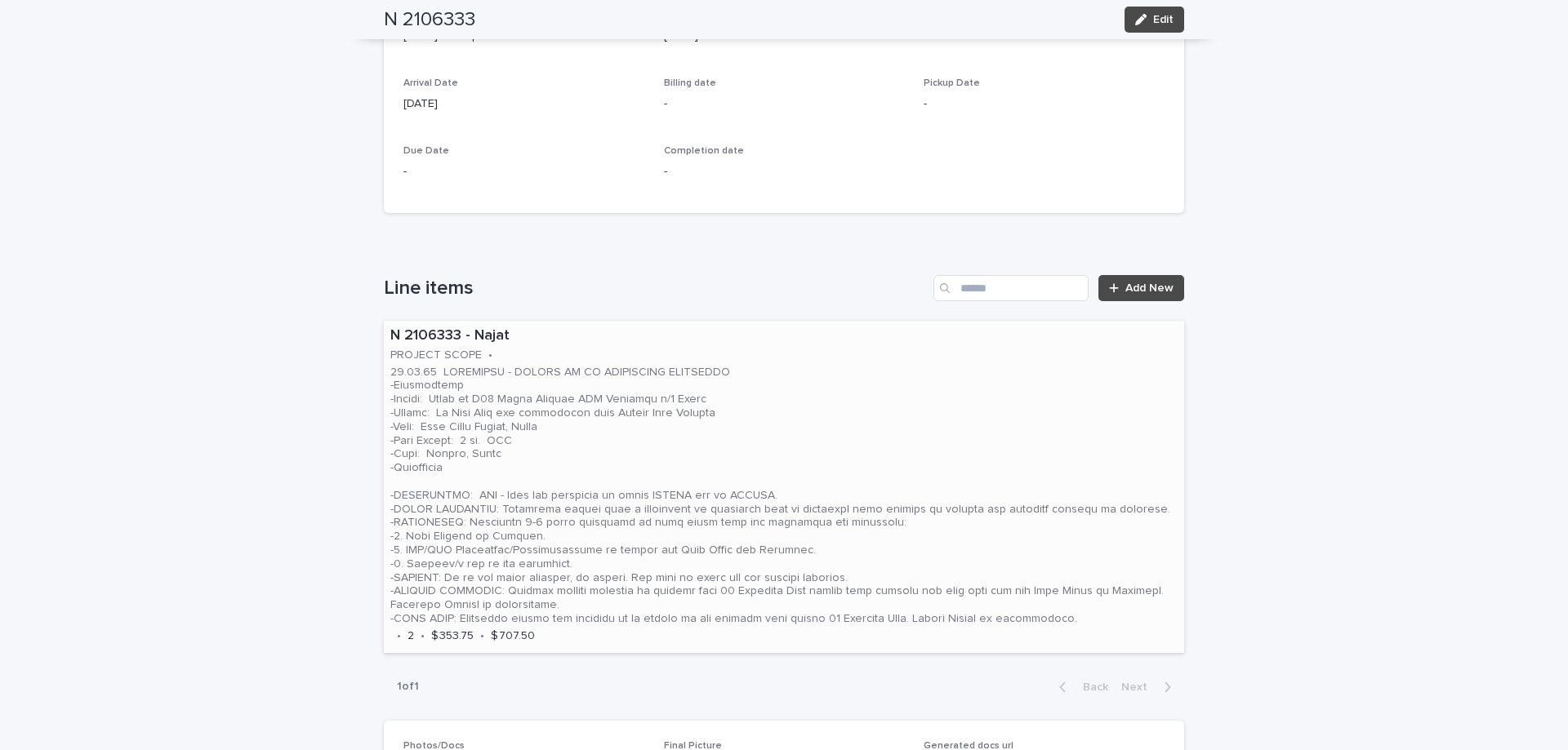
click at [785, 380] on p at bounding box center [783, 496] width 787 height 260
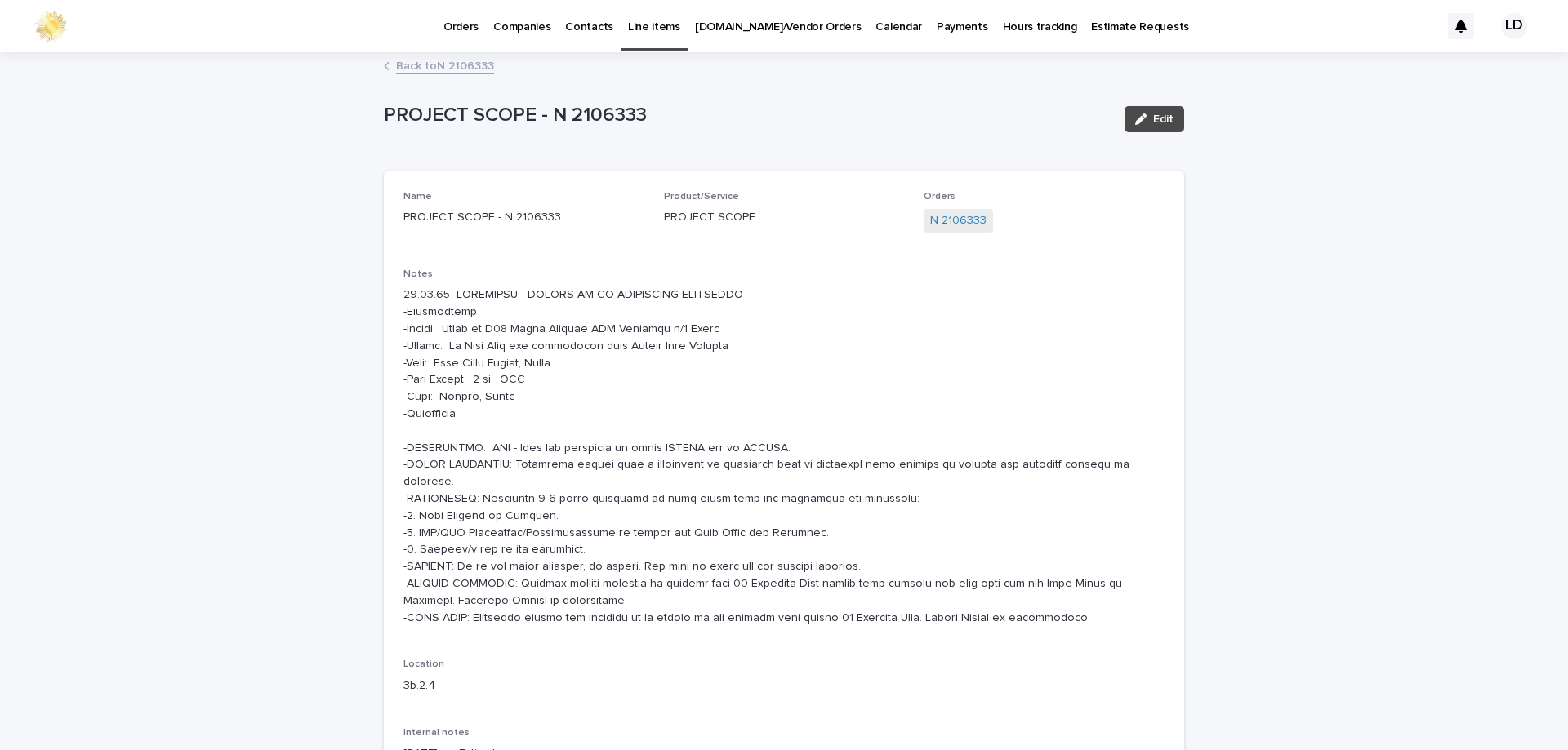
click at [1141, 118] on div "button" at bounding box center [1144, 119] width 18 height 12
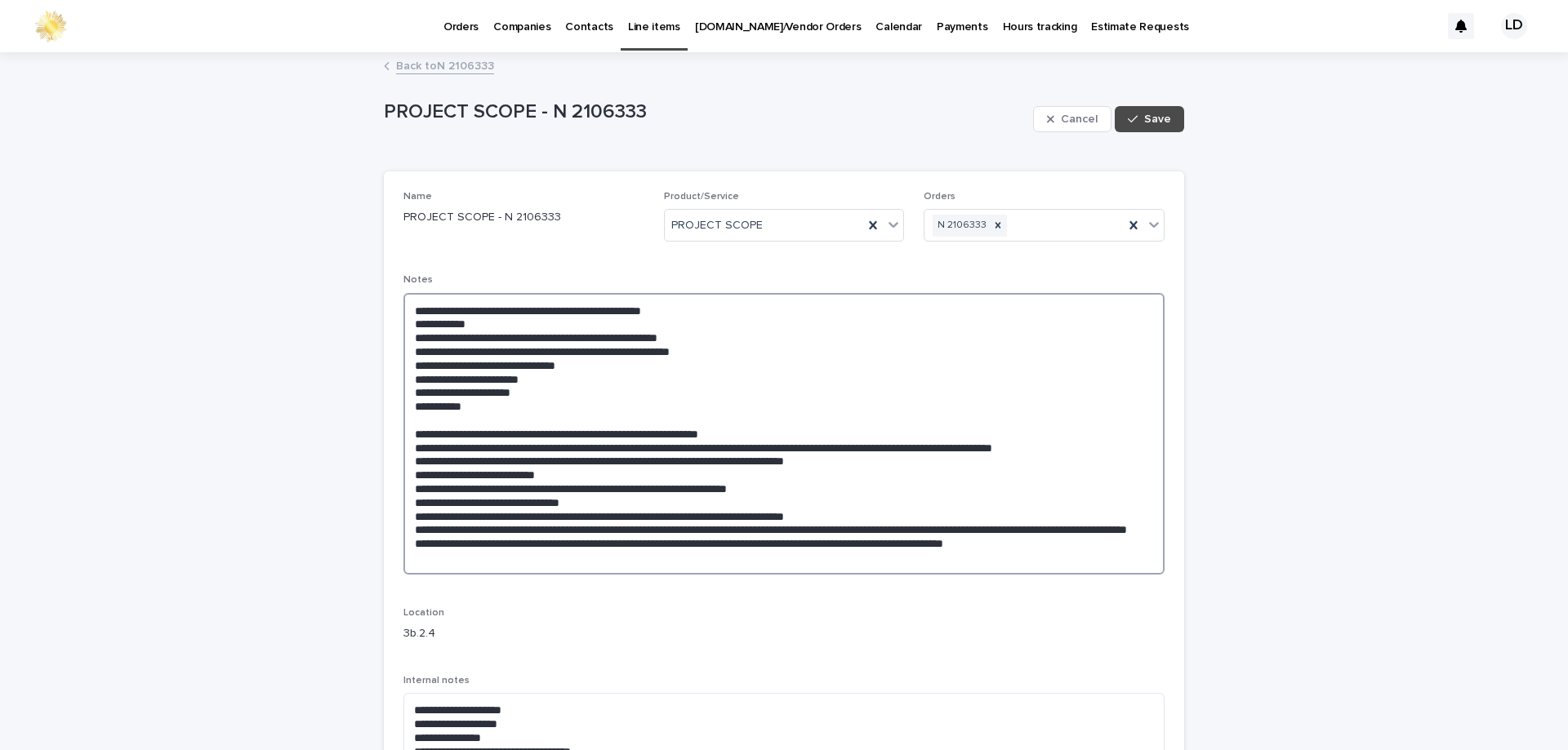
drag, startPoint x: 456, startPoint y: 338, endPoint x: 536, endPoint y: 332, distance: 80.2
click at [535, 330] on textarea at bounding box center [784, 434] width 761 height 282
click at [583, 322] on textarea at bounding box center [784, 434] width 761 height 282
click at [779, 360] on textarea at bounding box center [784, 434] width 761 height 282
drag, startPoint x: 561, startPoint y: 338, endPoint x: 603, endPoint y: 338, distance: 42.0
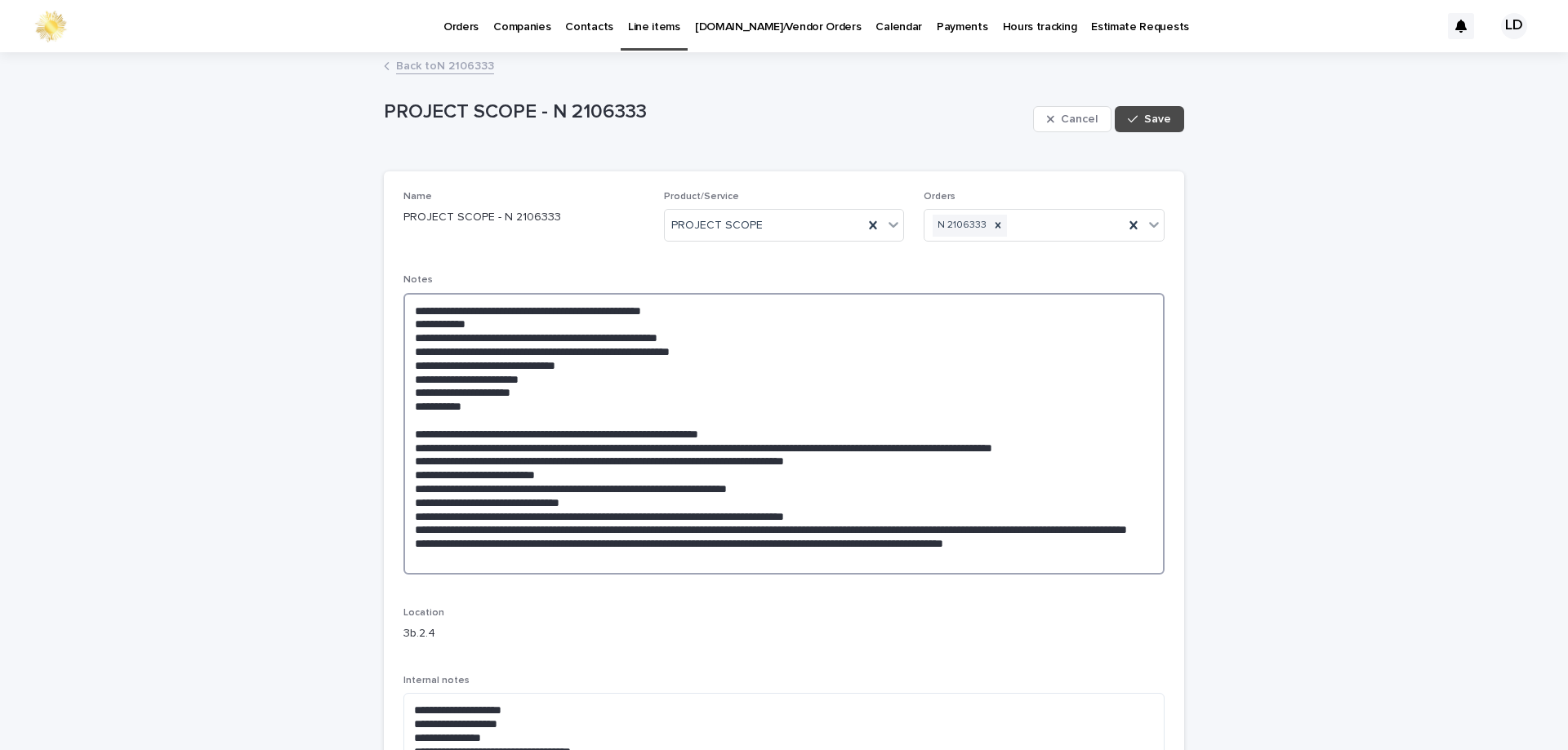
click at [603, 338] on textarea at bounding box center [784, 434] width 761 height 282
click at [812, 338] on textarea at bounding box center [784, 434] width 761 height 282
click at [748, 354] on textarea at bounding box center [784, 434] width 761 height 282
drag, startPoint x: 409, startPoint y: 353, endPoint x: 820, endPoint y: 356, distance: 411.0
click at [820, 356] on textarea at bounding box center [784, 434] width 761 height 282
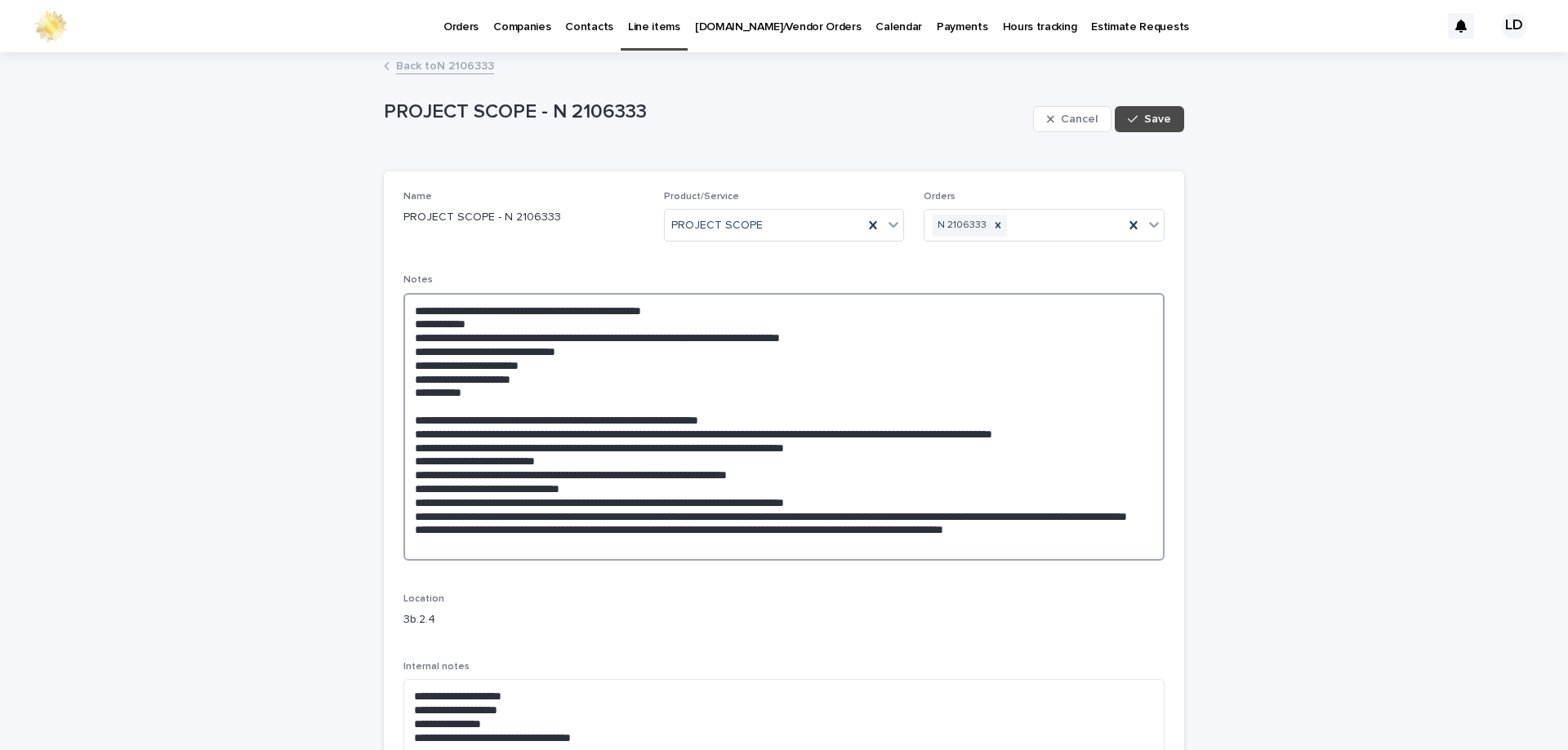
click at [526, 378] on textarea at bounding box center [784, 427] width 761 height 268
click at [743, 374] on textarea at bounding box center [784, 427] width 761 height 268
drag, startPoint x: 516, startPoint y: 381, endPoint x: 832, endPoint y: 378, distance: 316.0
click at [832, 378] on textarea at bounding box center [784, 427] width 761 height 268
paste textarea
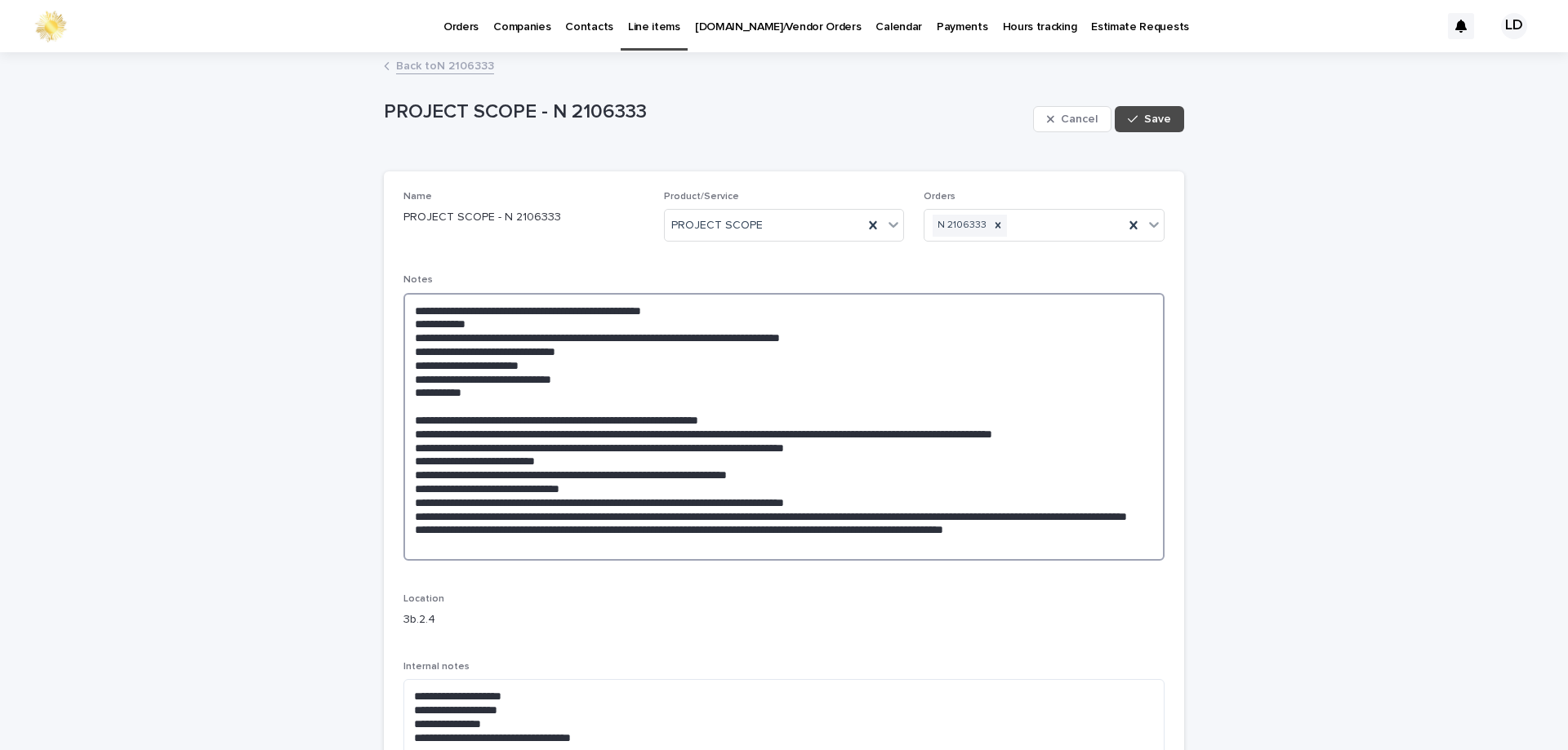
drag, startPoint x: 511, startPoint y: 384, endPoint x: 629, endPoint y: 383, distance: 118.0
click at [623, 383] on textarea at bounding box center [784, 427] width 761 height 268
click at [825, 373] on textarea at bounding box center [784, 427] width 761 height 268
drag, startPoint x: 515, startPoint y: 379, endPoint x: 806, endPoint y: 385, distance: 291.1
click at [806, 385] on textarea at bounding box center [784, 427] width 761 height 268
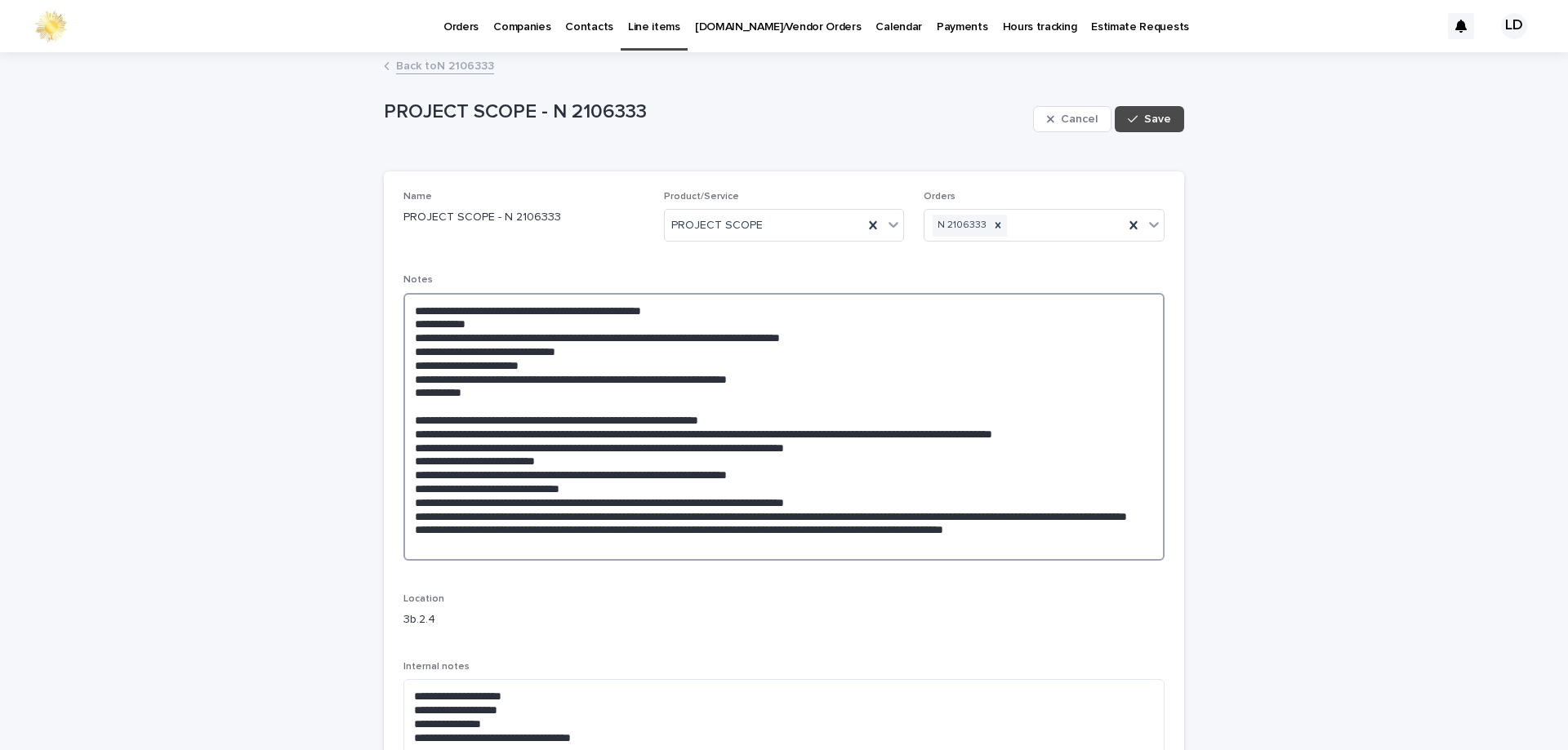
click at [1015, 350] on textarea at bounding box center [784, 427] width 761 height 268
click at [893, 336] on textarea at bounding box center [784, 427] width 761 height 268
type textarea "**********"
click at [1170, 120] on button "Save" at bounding box center [1148, 118] width 69 height 26
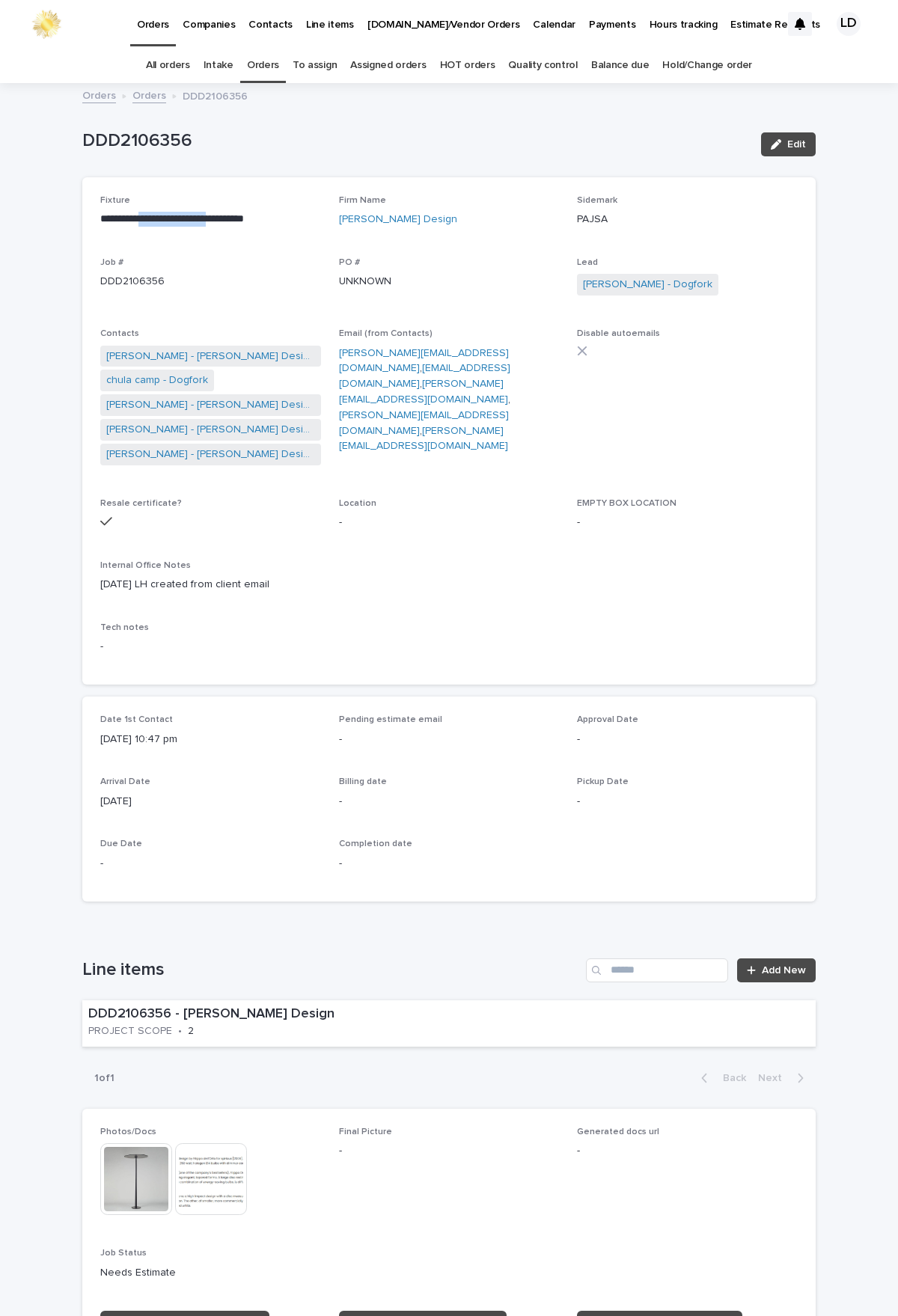
scroll to position [48, 0]
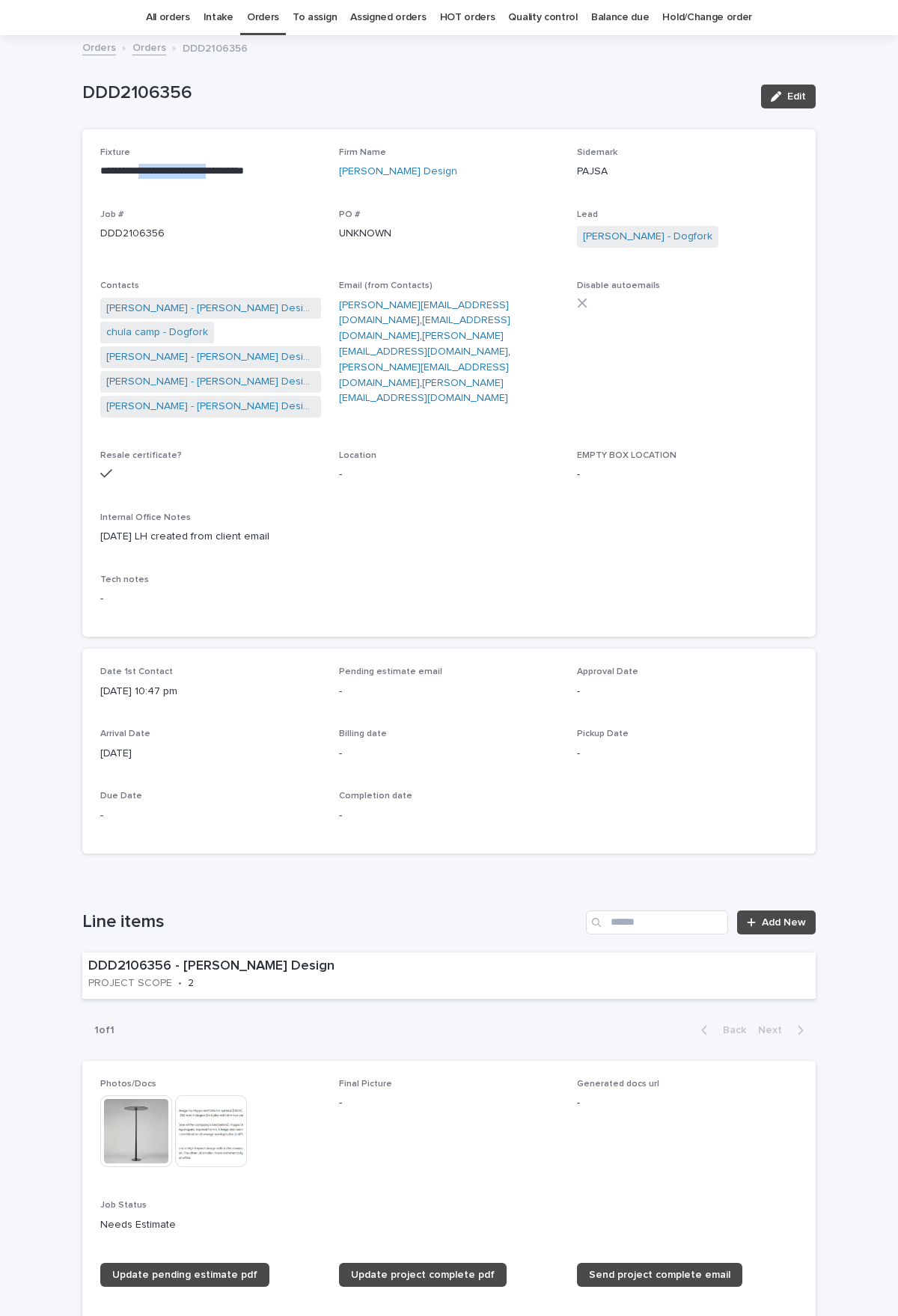
click at [271, 12] on link "Orders" at bounding box center [262, 17] width 32 height 35
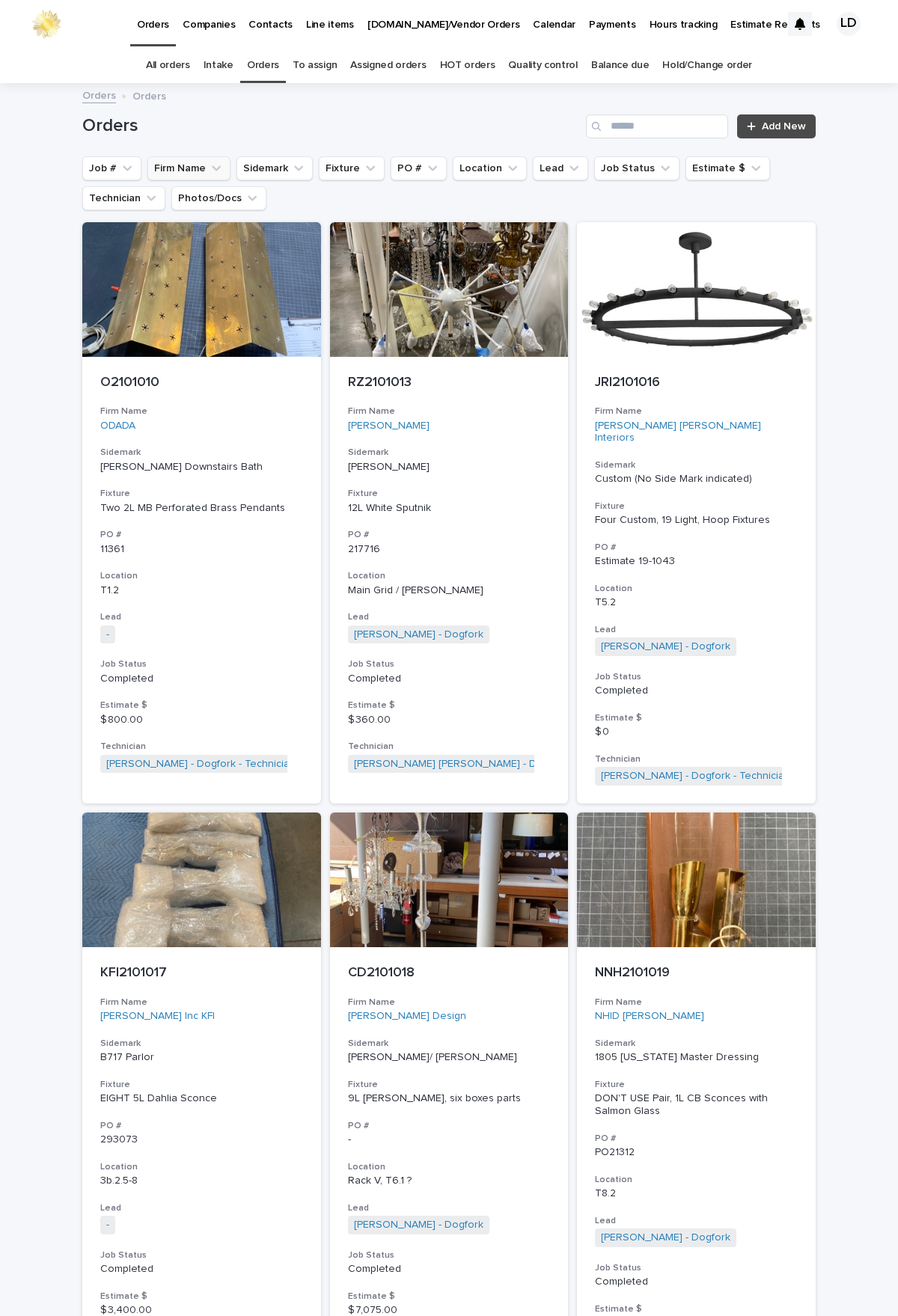
click at [211, 163] on icon "Firm Name" at bounding box center [216, 169] width 15 height 15
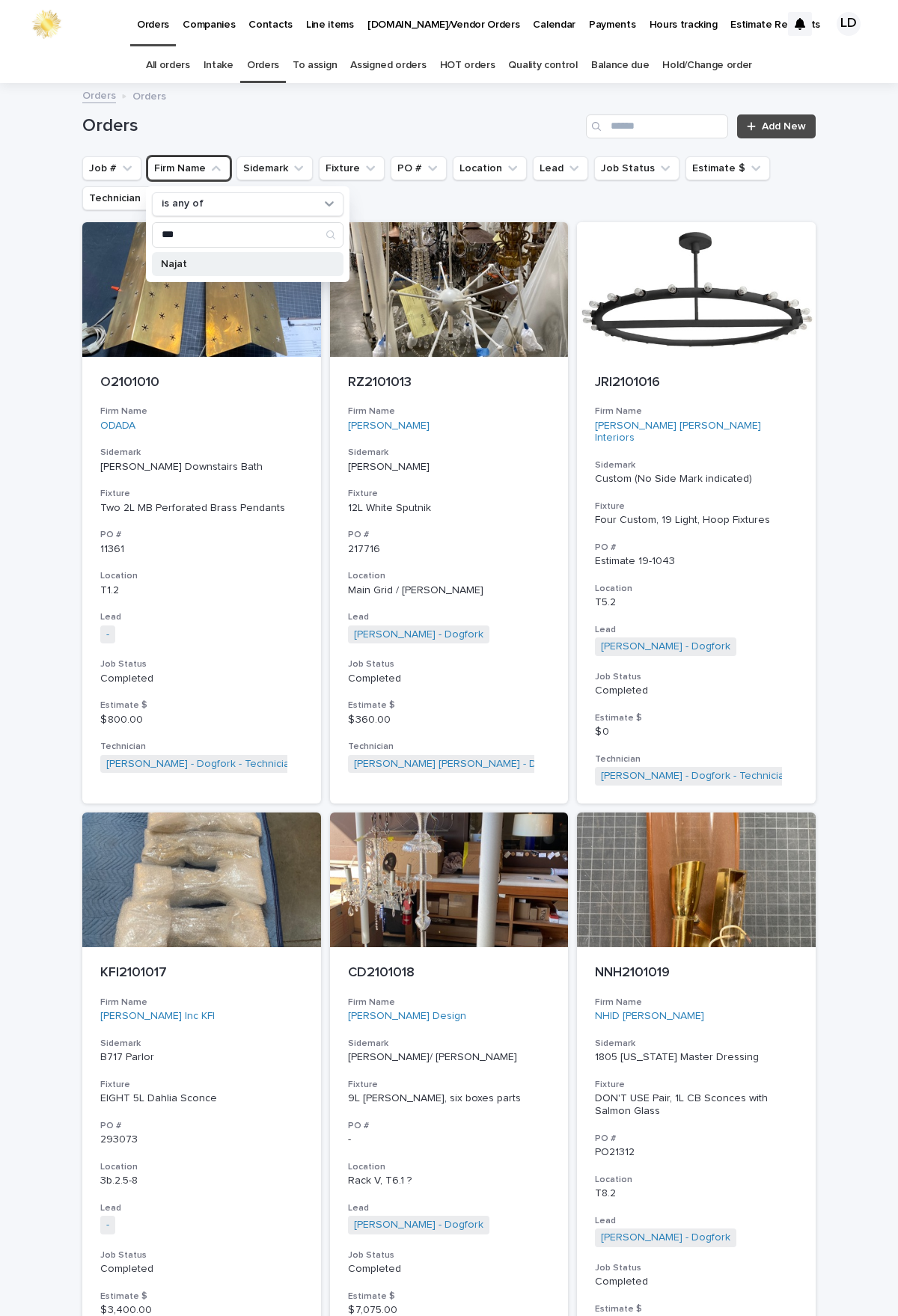
type input "***"
click at [205, 256] on div "Najat" at bounding box center [248, 264] width 192 height 24
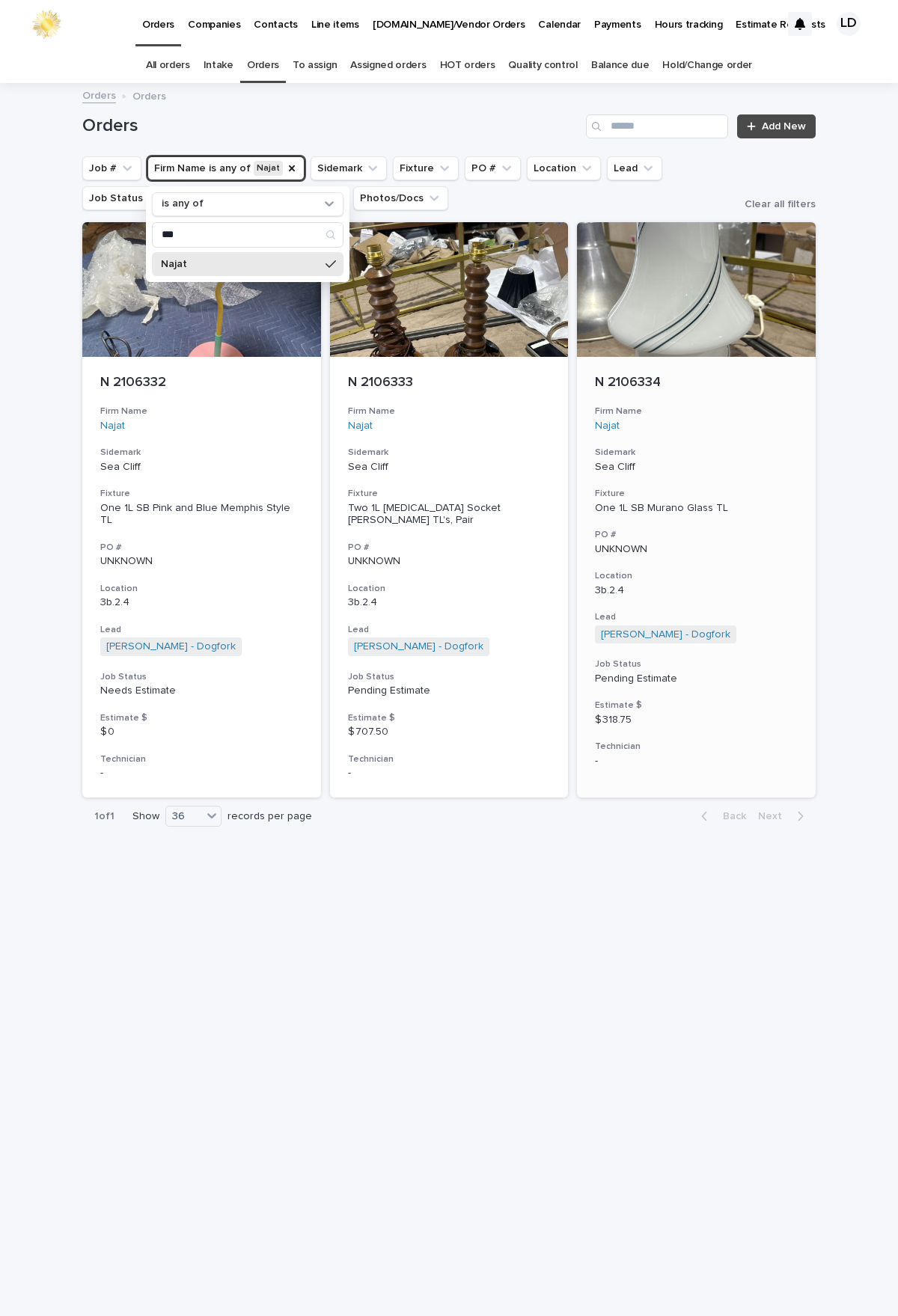
click at [729, 437] on div "N 2106334 Firm Name Najat Sidemark Sea Cliff Fixture One 1L SB Murano Glass TL …" at bounding box center [697, 571] width 238 height 429
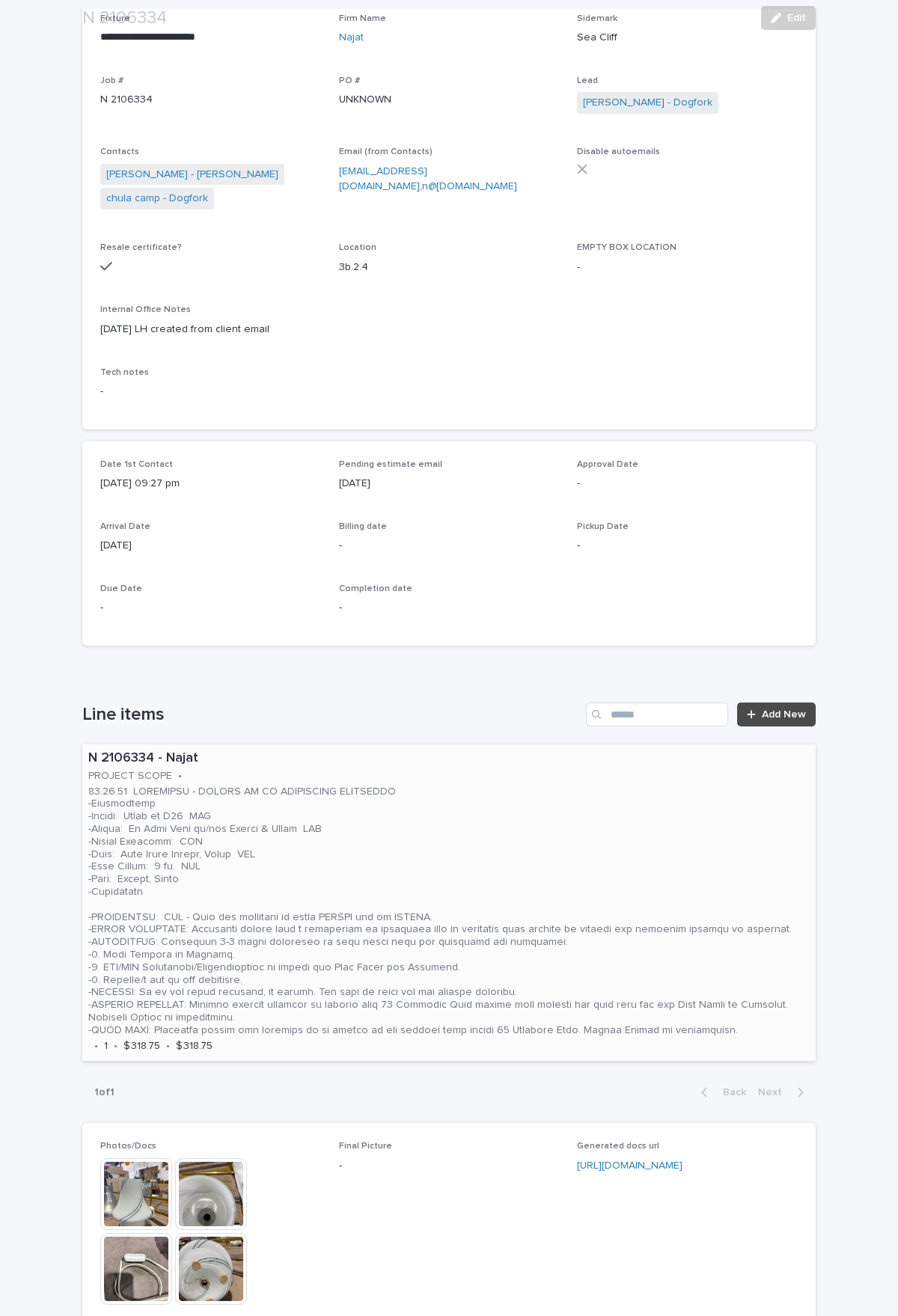
scroll to position [512, 0]
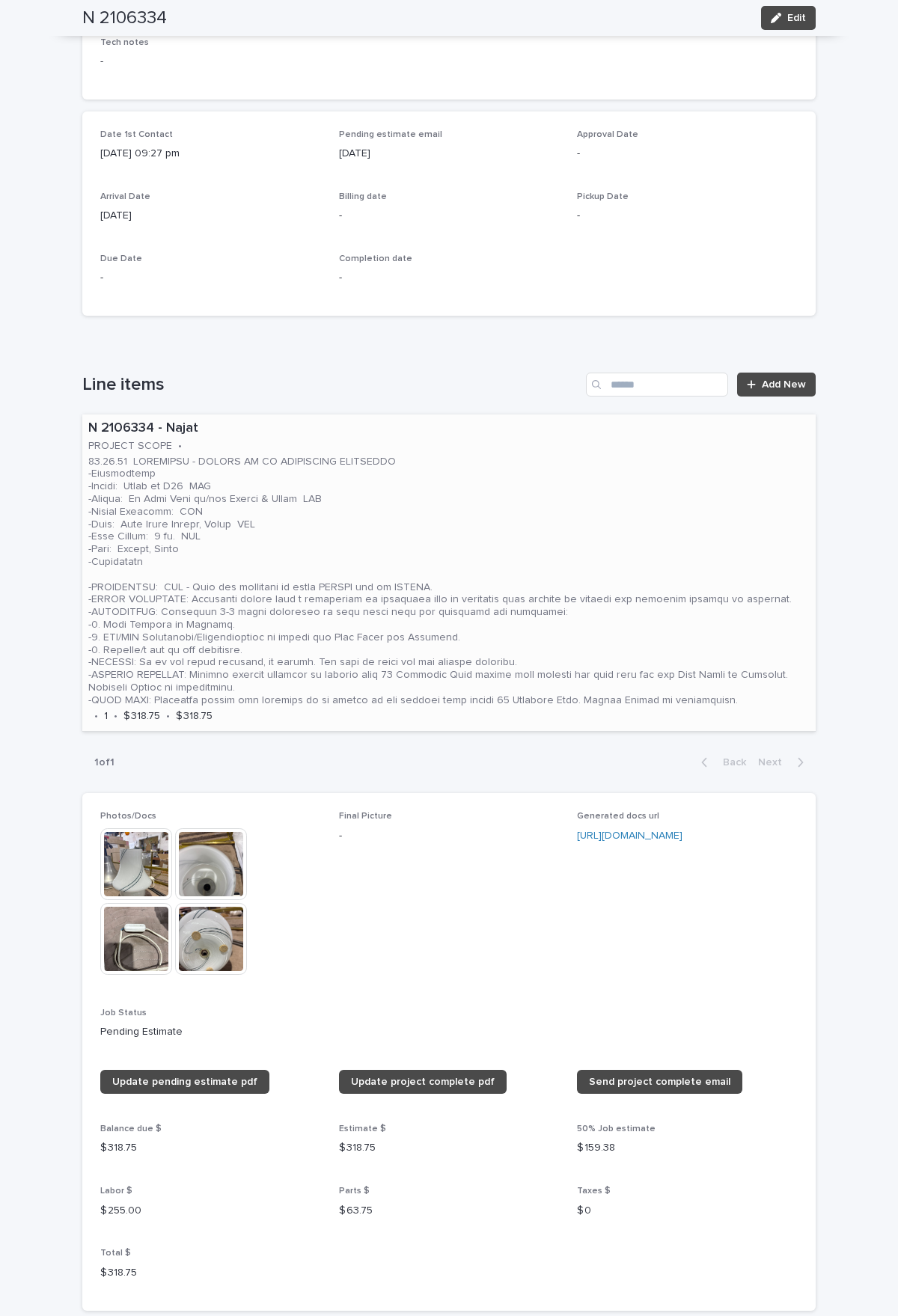
click at [451, 517] on p at bounding box center [448, 581] width 721 height 252
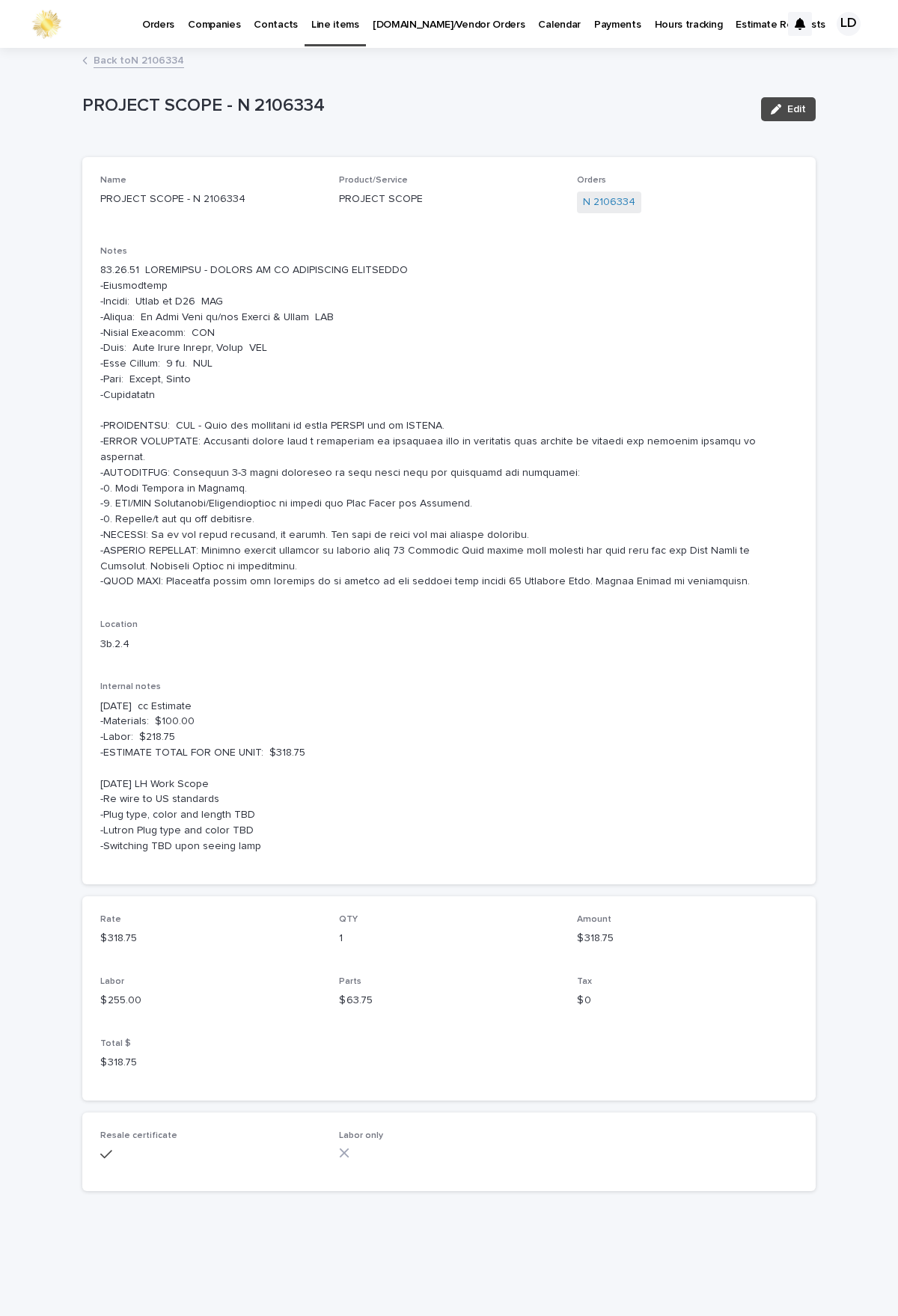
drag, startPoint x: 810, startPoint y: 106, endPoint x: 724, endPoint y: 161, distance: 102.1
click at [810, 106] on button "Edit" at bounding box center [789, 109] width 54 height 24
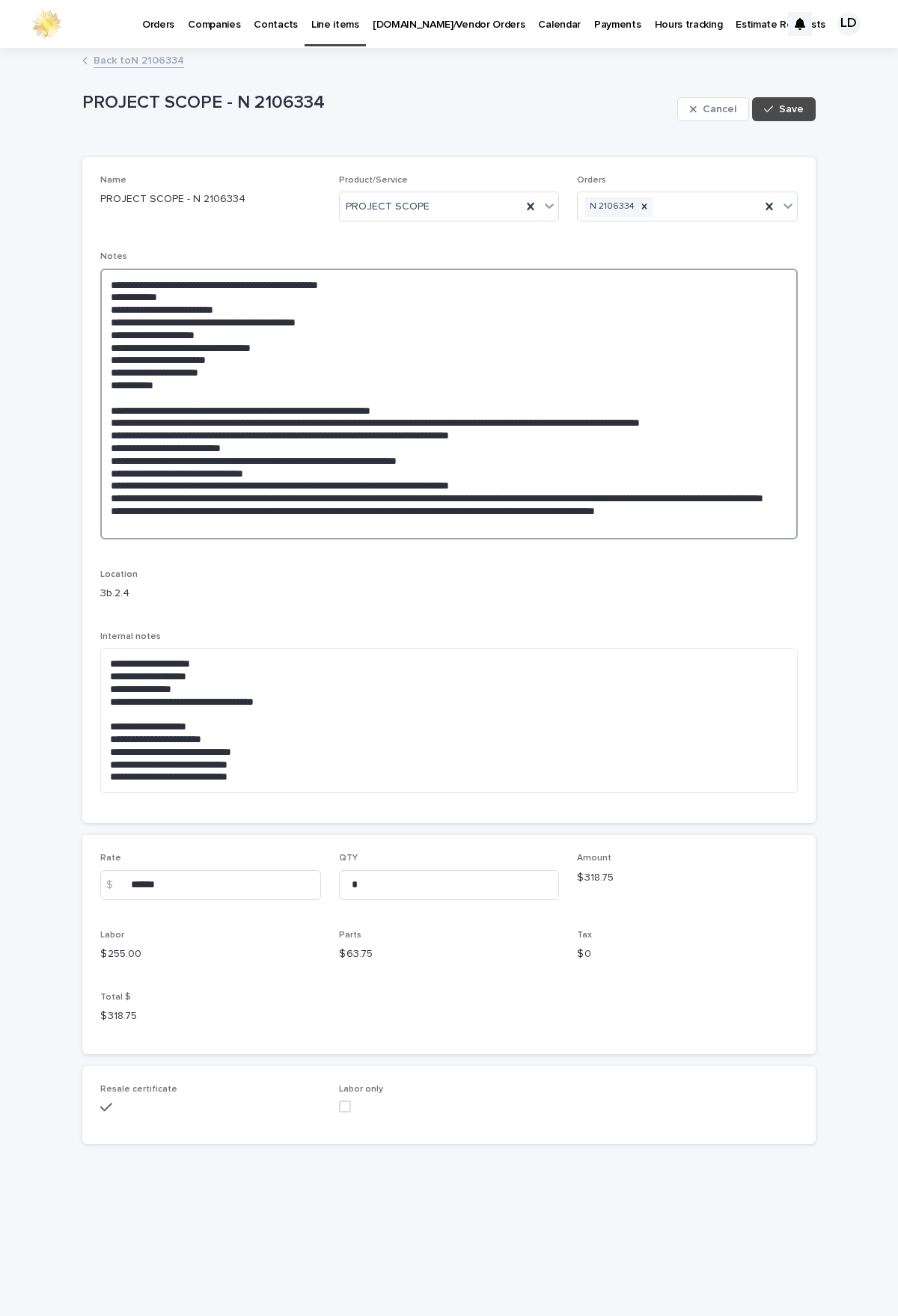
drag, startPoint x: 150, startPoint y: 322, endPoint x: 382, endPoint y: 321, distance: 232.0
click at [382, 321] on textarea at bounding box center [449, 404] width 697 height 271
paste textarea "**********"
drag, startPoint x: 223, startPoint y: 331, endPoint x: 92, endPoint y: 332, distance: 131.0
click at [92, 332] on div "**********" at bounding box center [449, 490] width 734 height 666
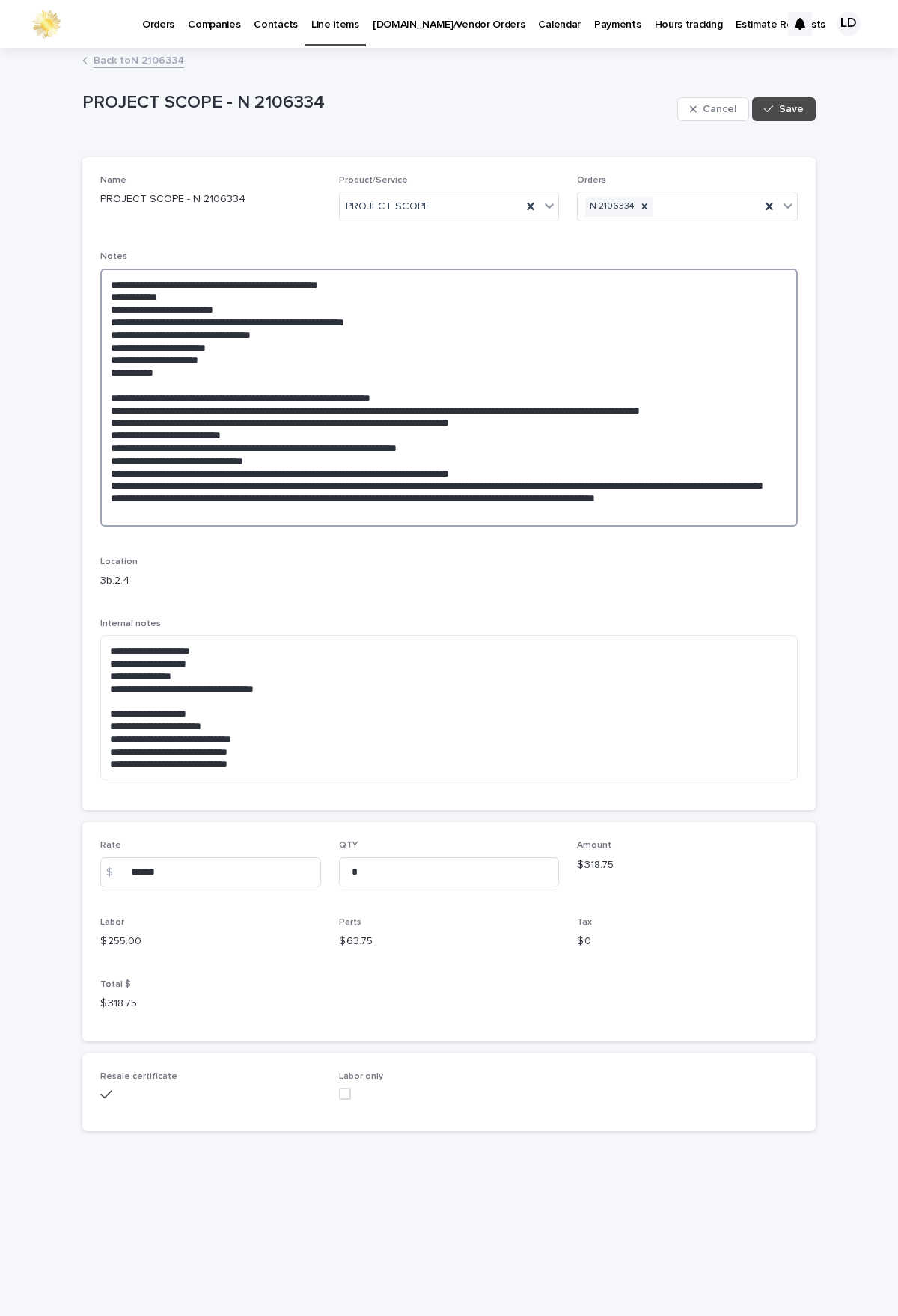
drag, startPoint x: 225, startPoint y: 334, endPoint x: 303, endPoint y: 333, distance: 78.0
click at [303, 333] on textarea at bounding box center [449, 398] width 697 height 258
drag, startPoint x: 227, startPoint y: 336, endPoint x: 314, endPoint y: 338, distance: 87.0
click at [314, 338] on textarea at bounding box center [449, 398] width 697 height 258
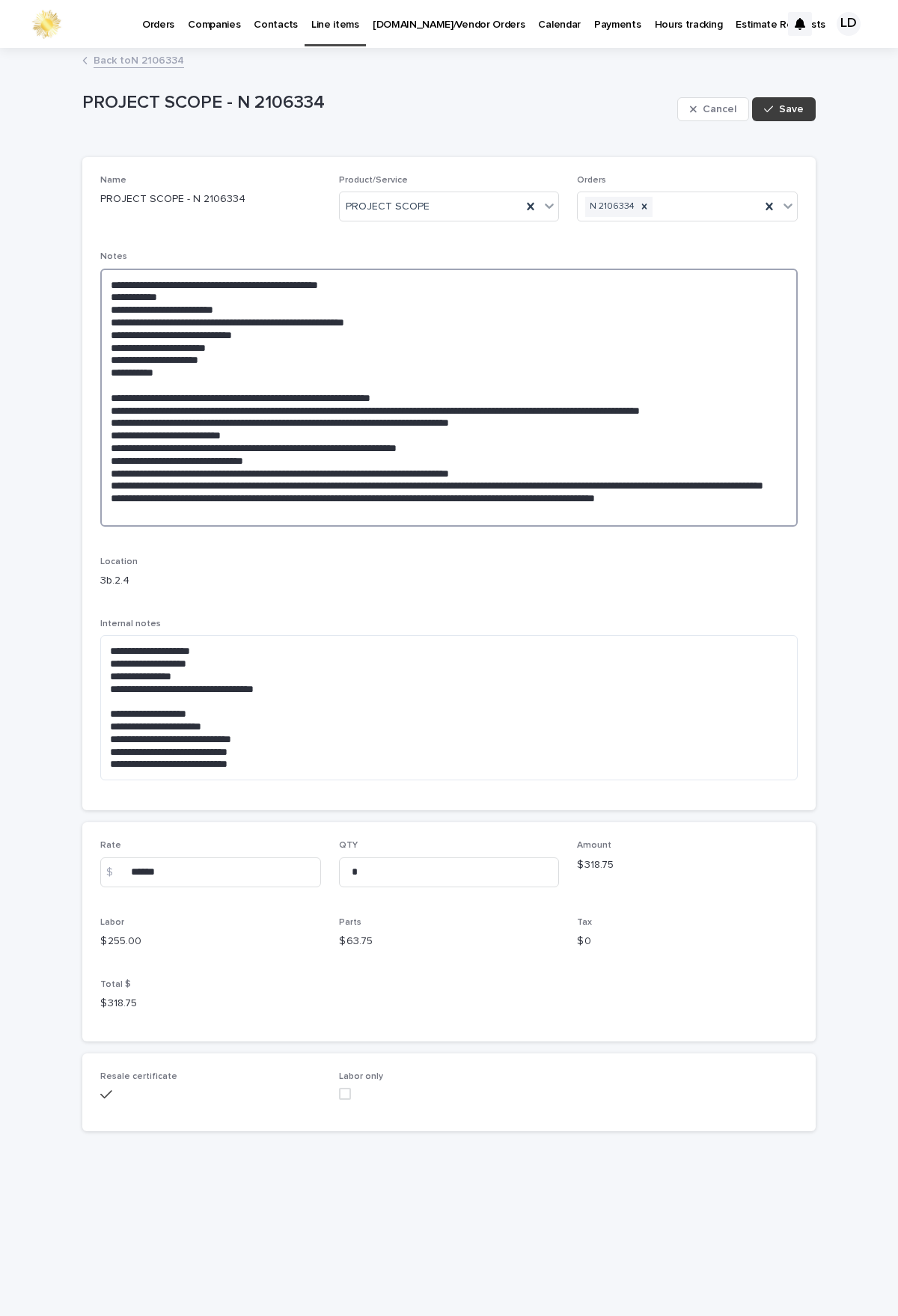
type textarea "**********"
click at [784, 108] on span "Save" at bounding box center [792, 109] width 25 height 11
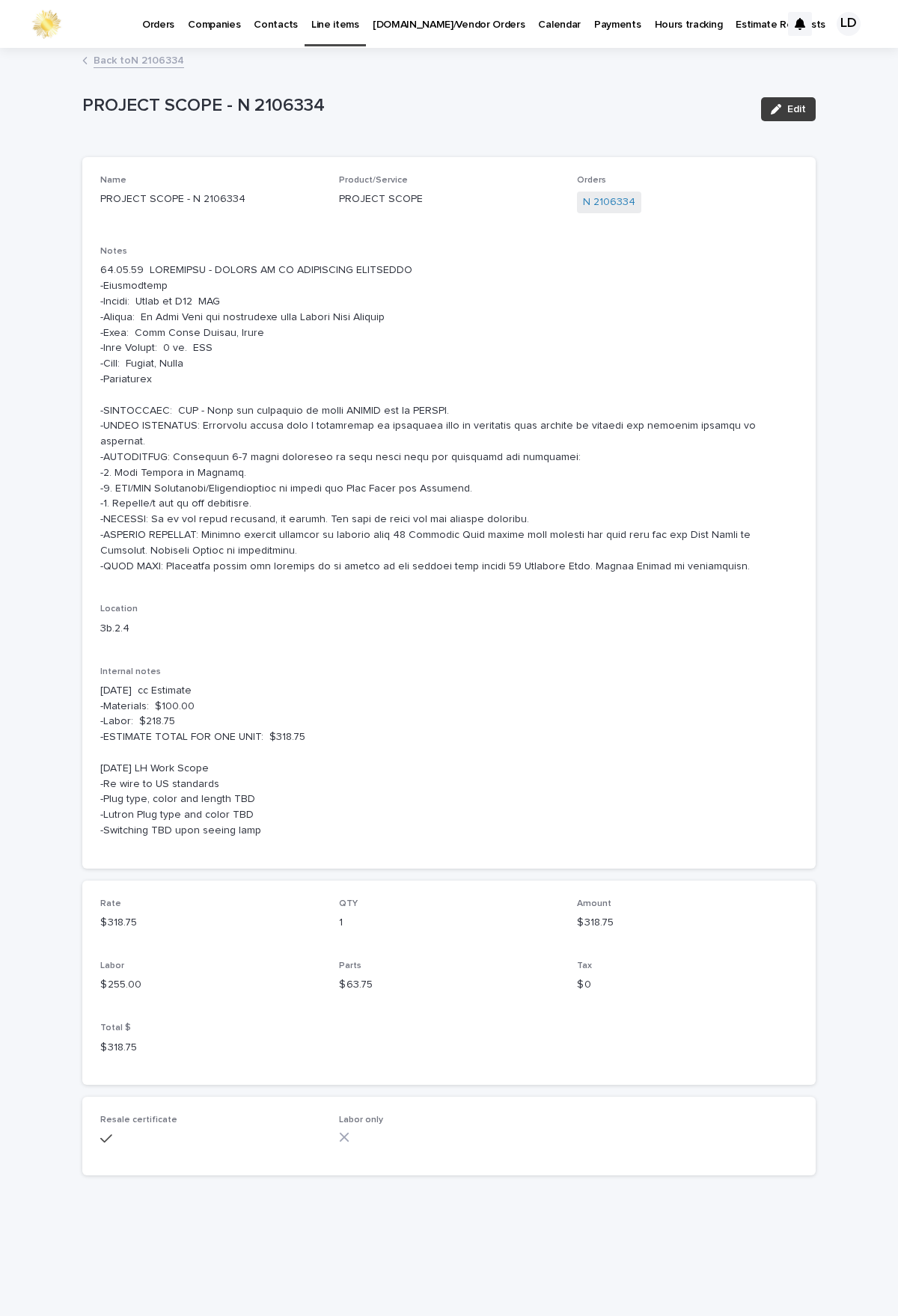
click at [796, 106] on span "Edit" at bounding box center [797, 109] width 19 height 11
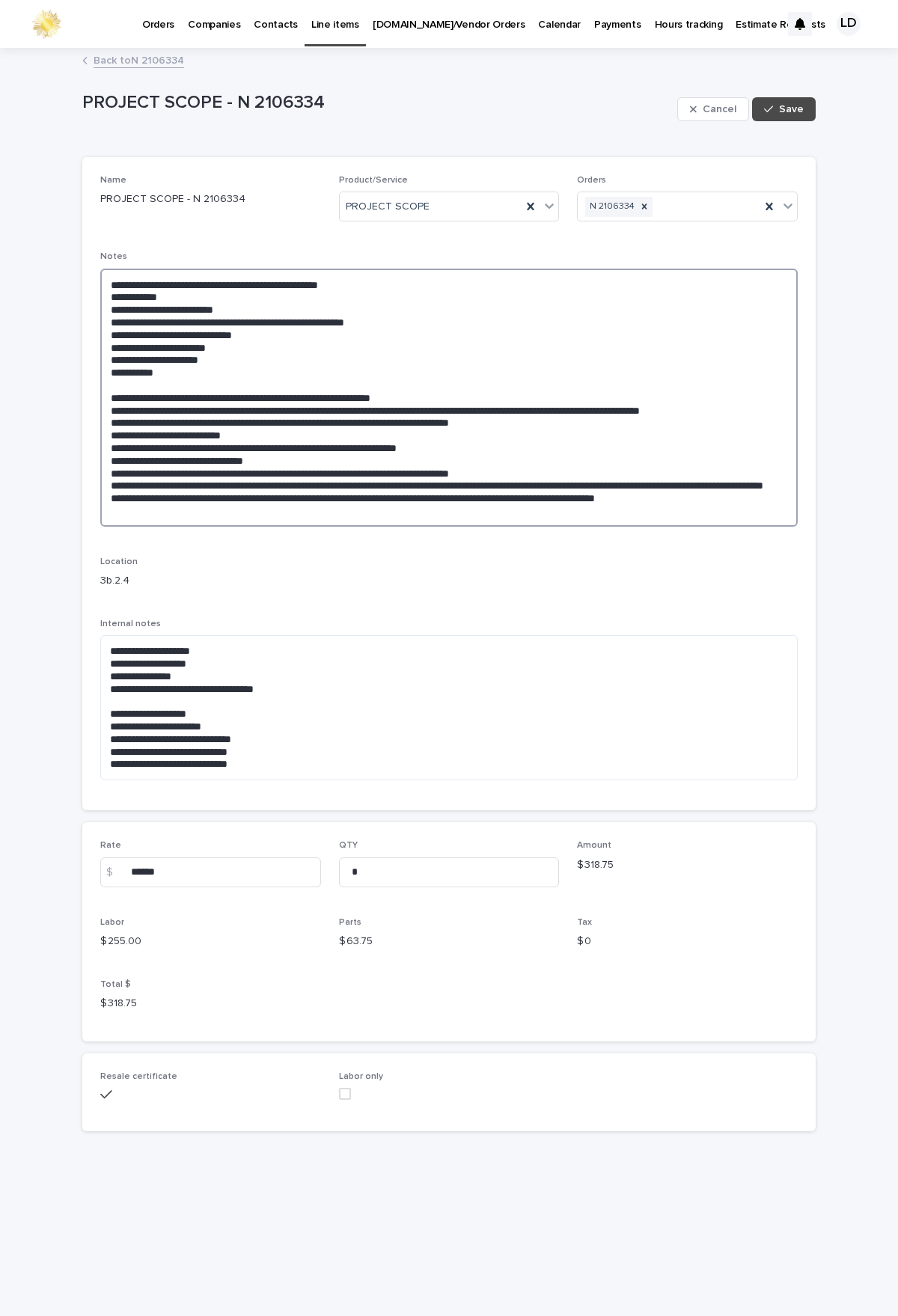
drag, startPoint x: 111, startPoint y: 320, endPoint x: 421, endPoint y: 326, distance: 310.1
click at [421, 326] on textarea at bounding box center [449, 398] width 697 height 258
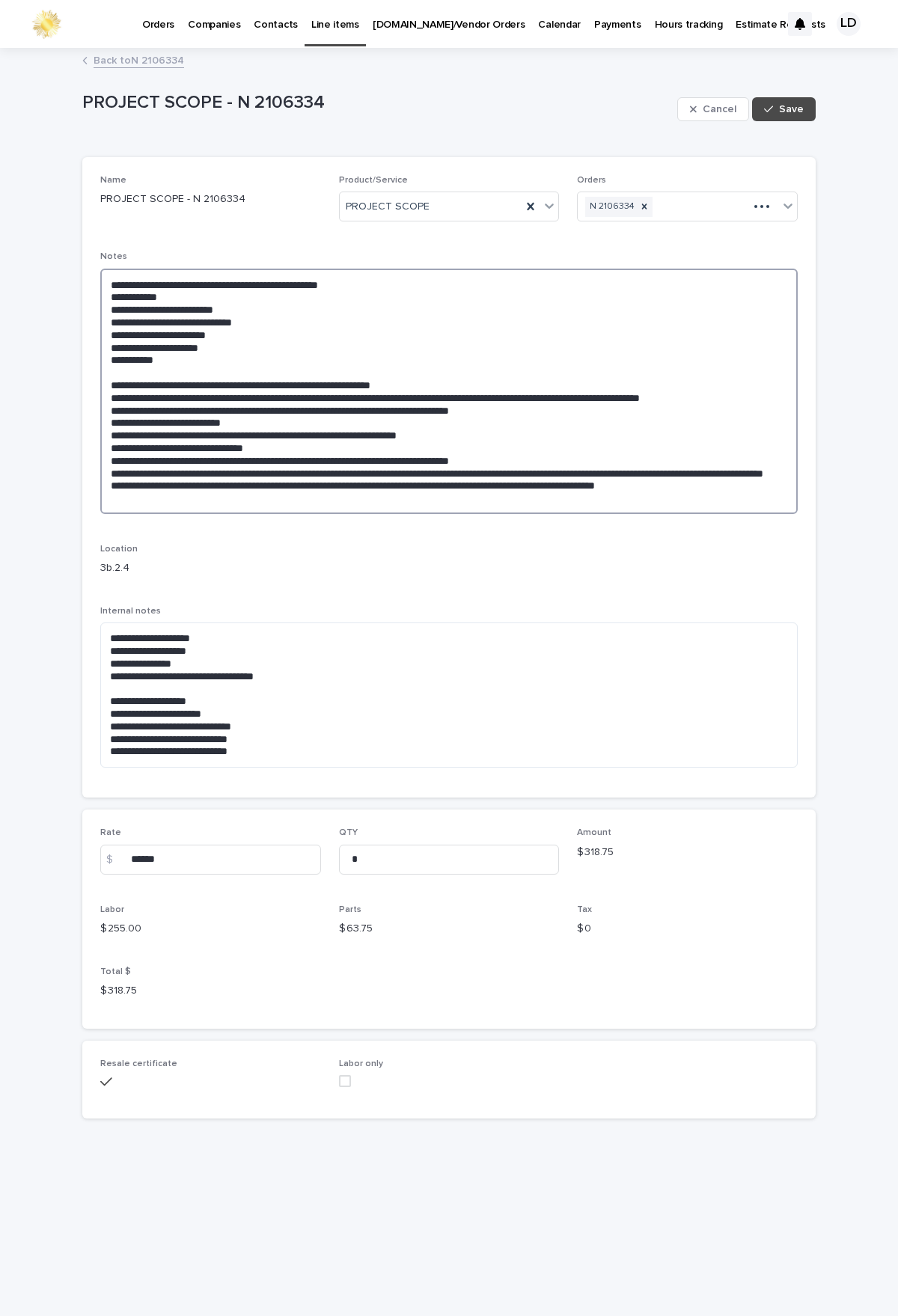
click at [213, 346] on textarea at bounding box center [449, 391] width 697 height 246
paste textarea "**********"
click at [221, 349] on textarea at bounding box center [449, 391] width 697 height 246
paste textarea "**********"
type textarea "**********"
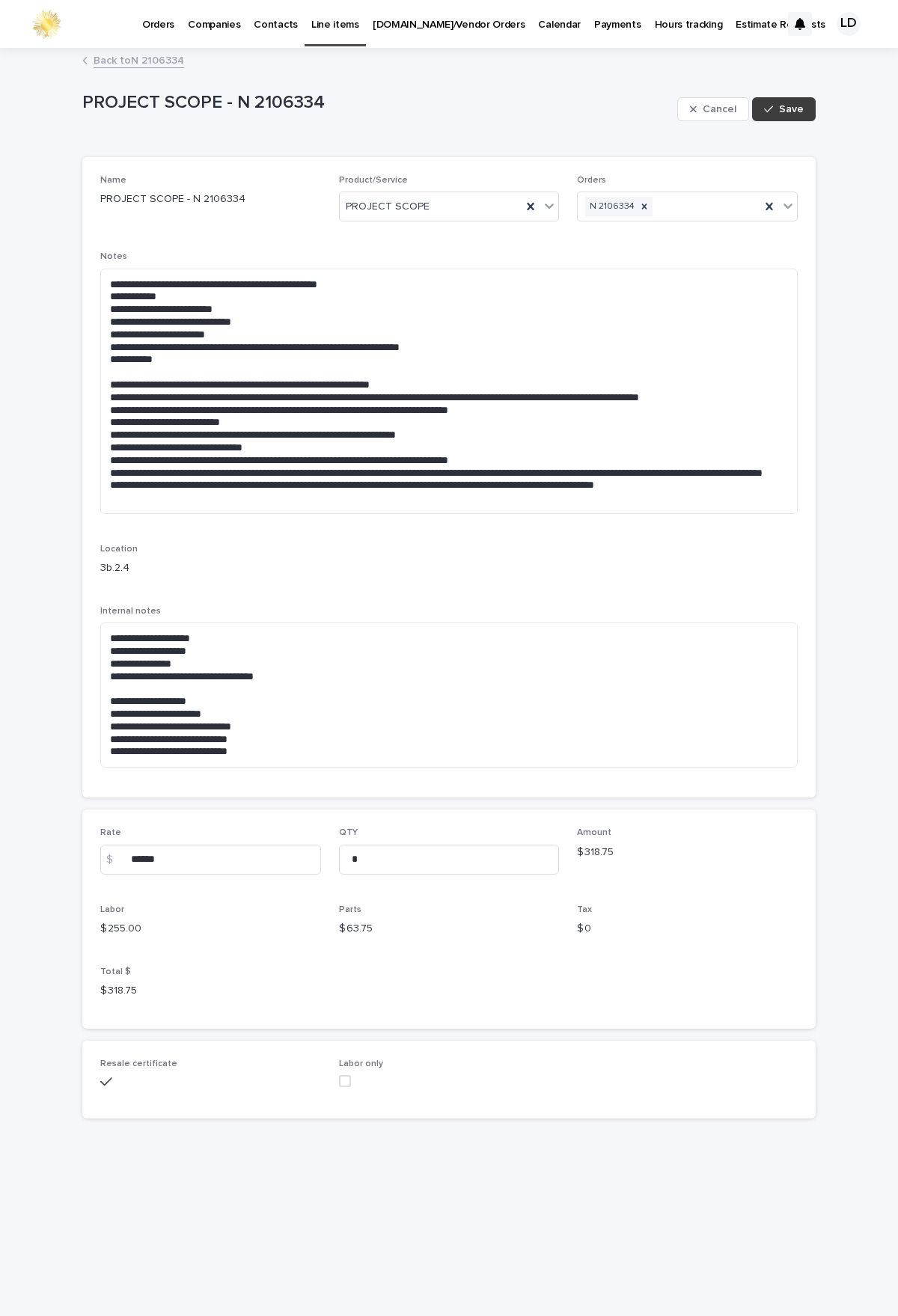
click at [783, 108] on span "Save" at bounding box center [792, 109] width 25 height 11
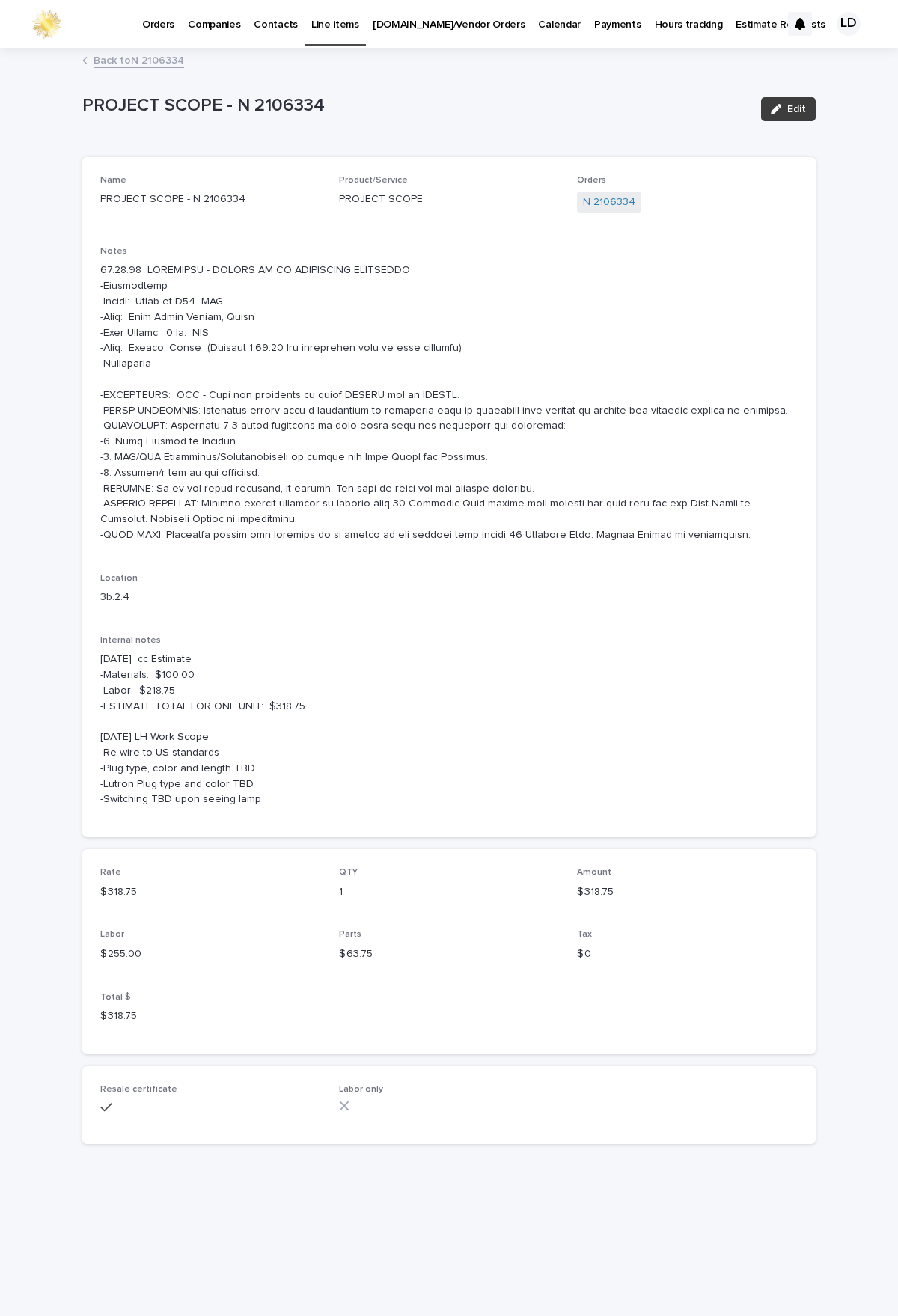
click at [798, 113] on span "Edit" at bounding box center [797, 109] width 19 height 11
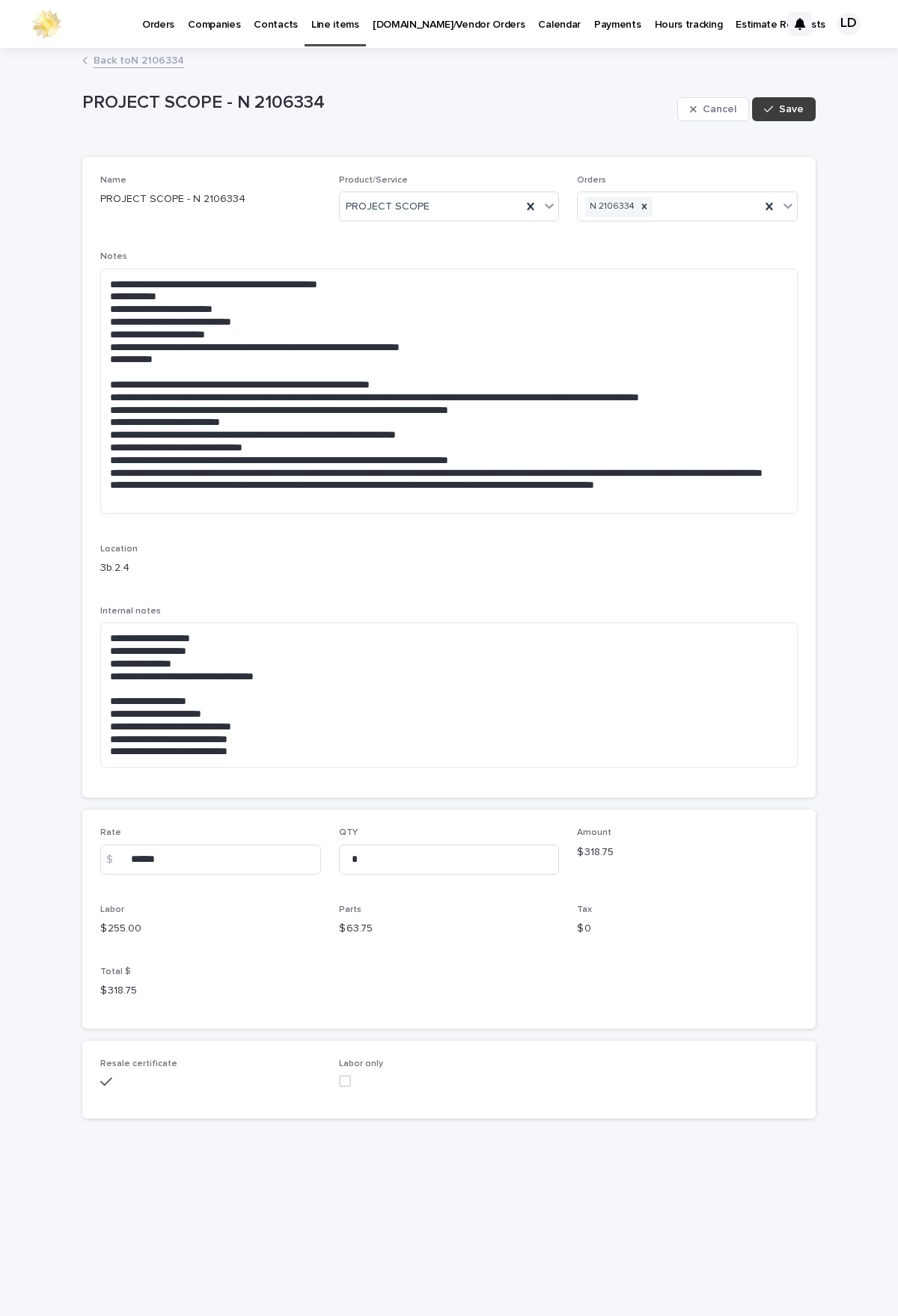
click at [780, 110] on div "button" at bounding box center [771, 109] width 15 height 11
